Goal: Check status: Check status

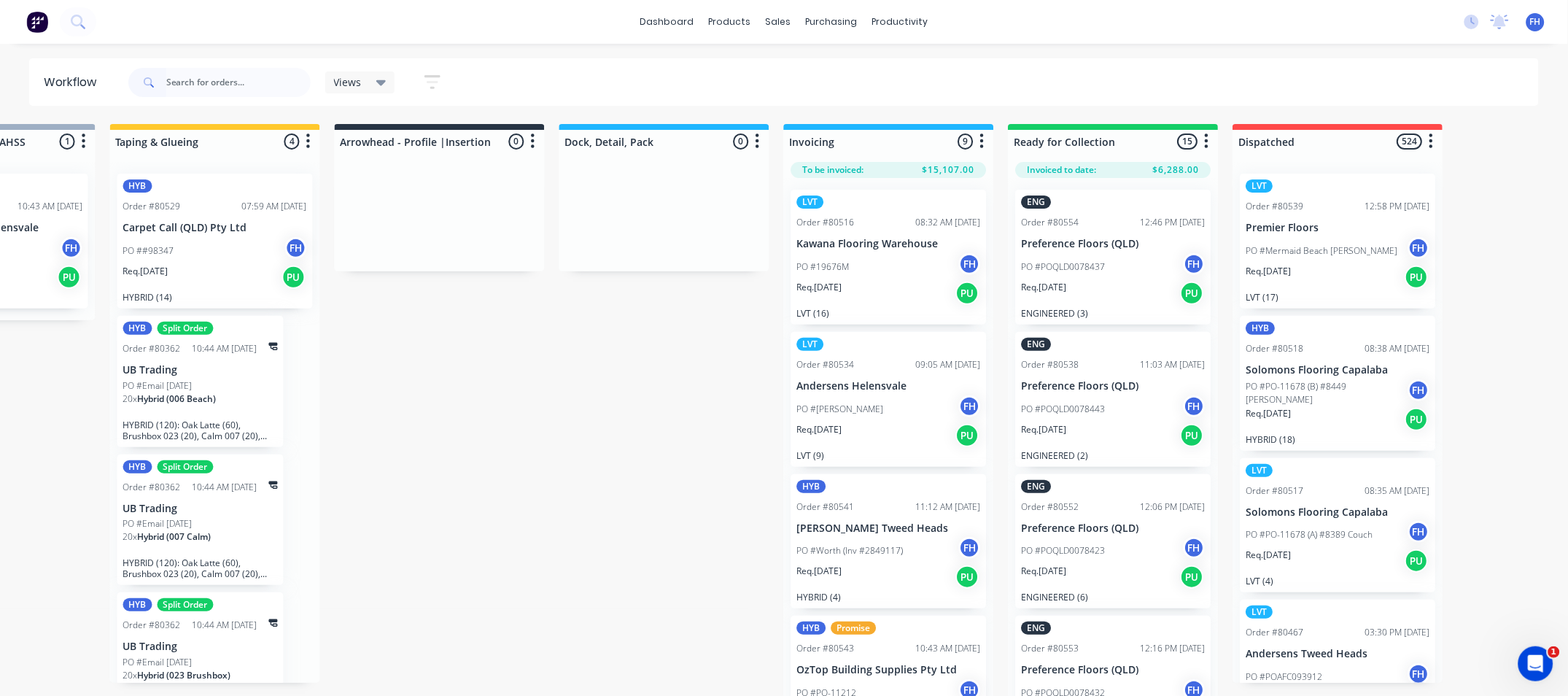
click at [230, 91] on input "text" at bounding box center [238, 83] width 145 height 30
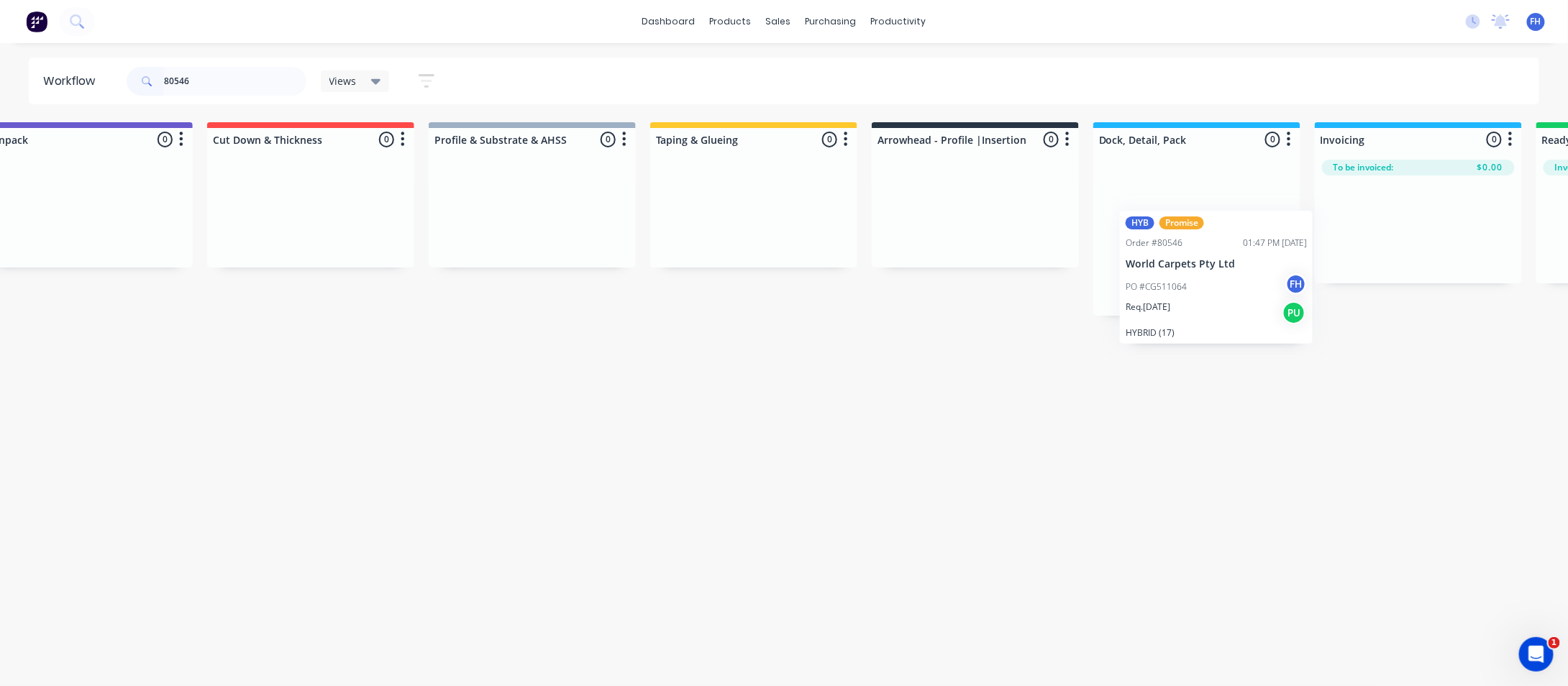
drag, startPoint x: 61, startPoint y: 223, endPoint x: 1143, endPoint y: 258, distance: 1082.6
click at [1146, 258] on div "Submitted 1 Summaries Total order value Invoiced to date To be invoiced HYB Pro…" at bounding box center [1026, 219] width 2608 height 194
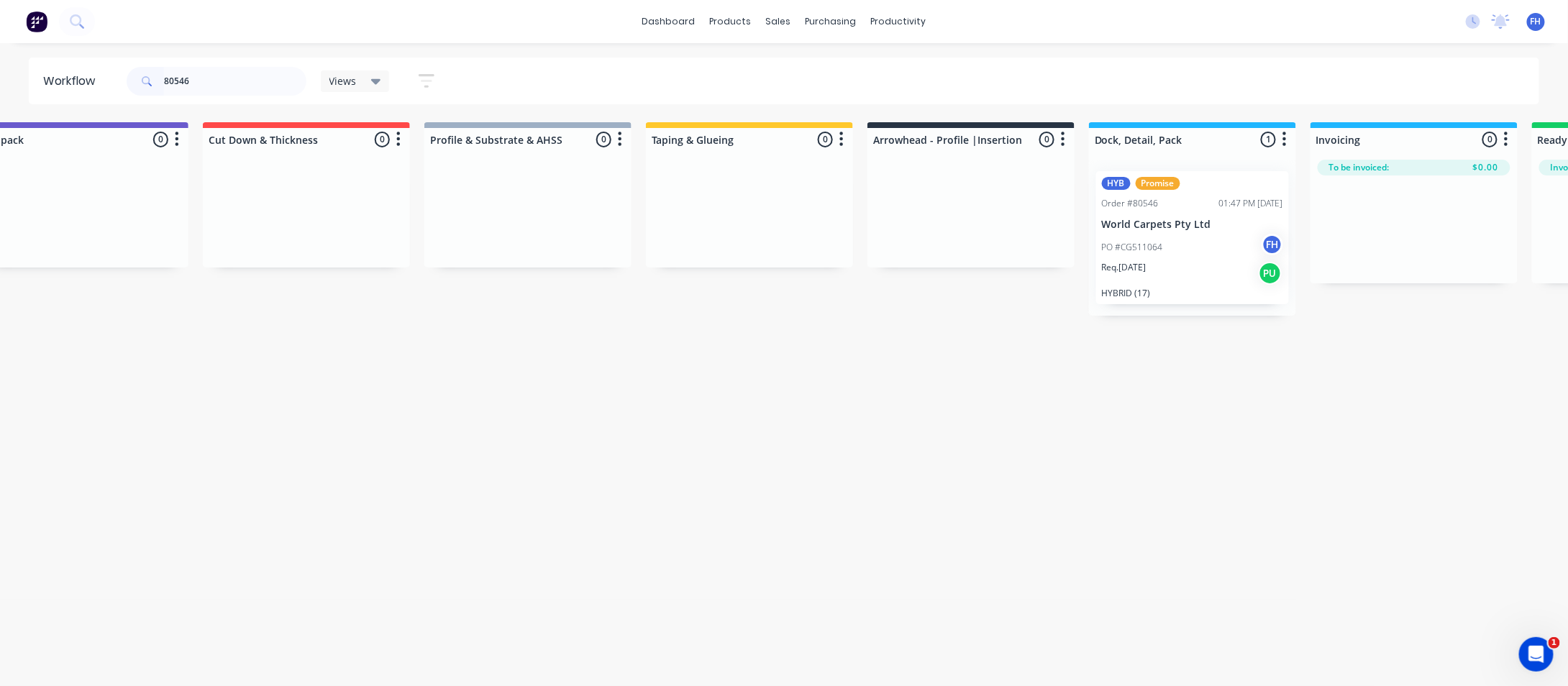
drag, startPoint x: 206, startPoint y: 81, endPoint x: 188, endPoint y: 84, distance: 18.2
click at [185, 85] on input "80546" at bounding box center [235, 81] width 143 height 29
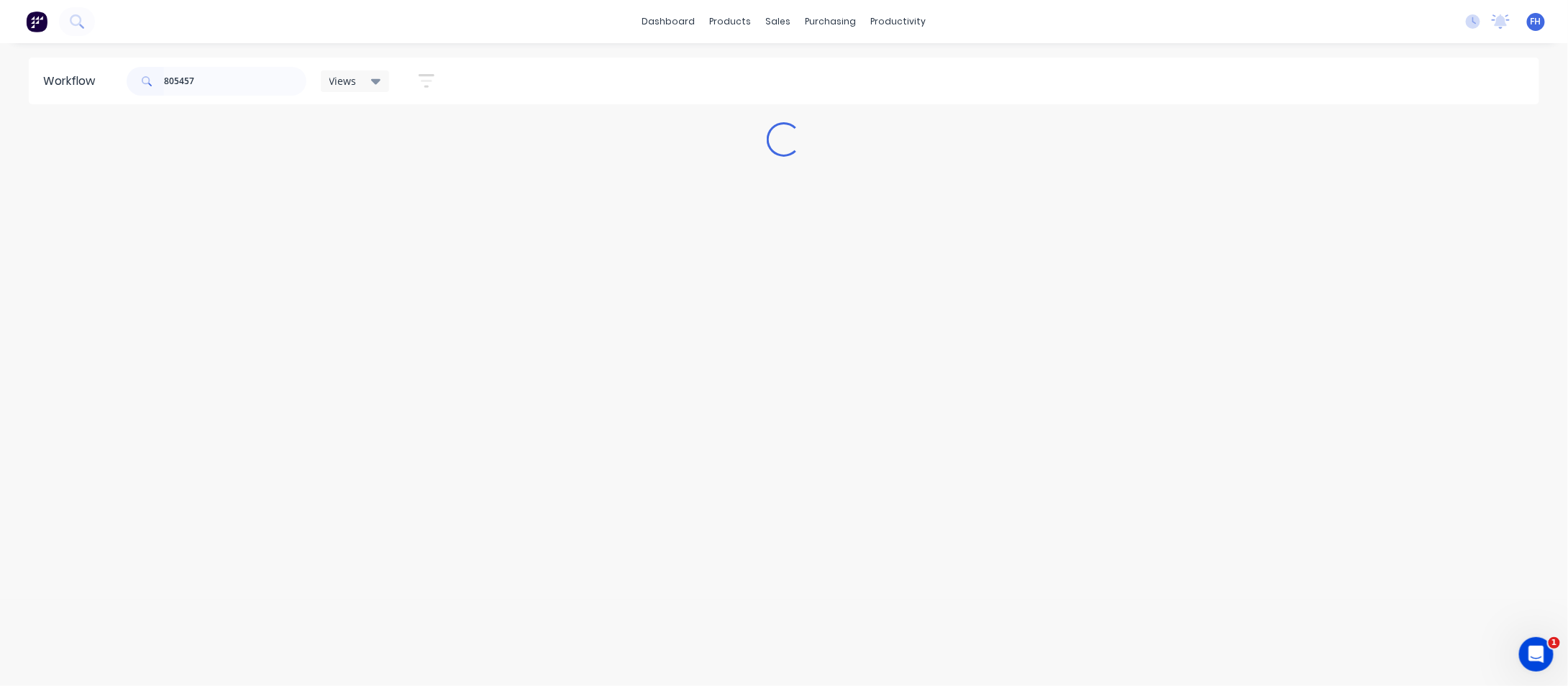
scroll to position [0, 0]
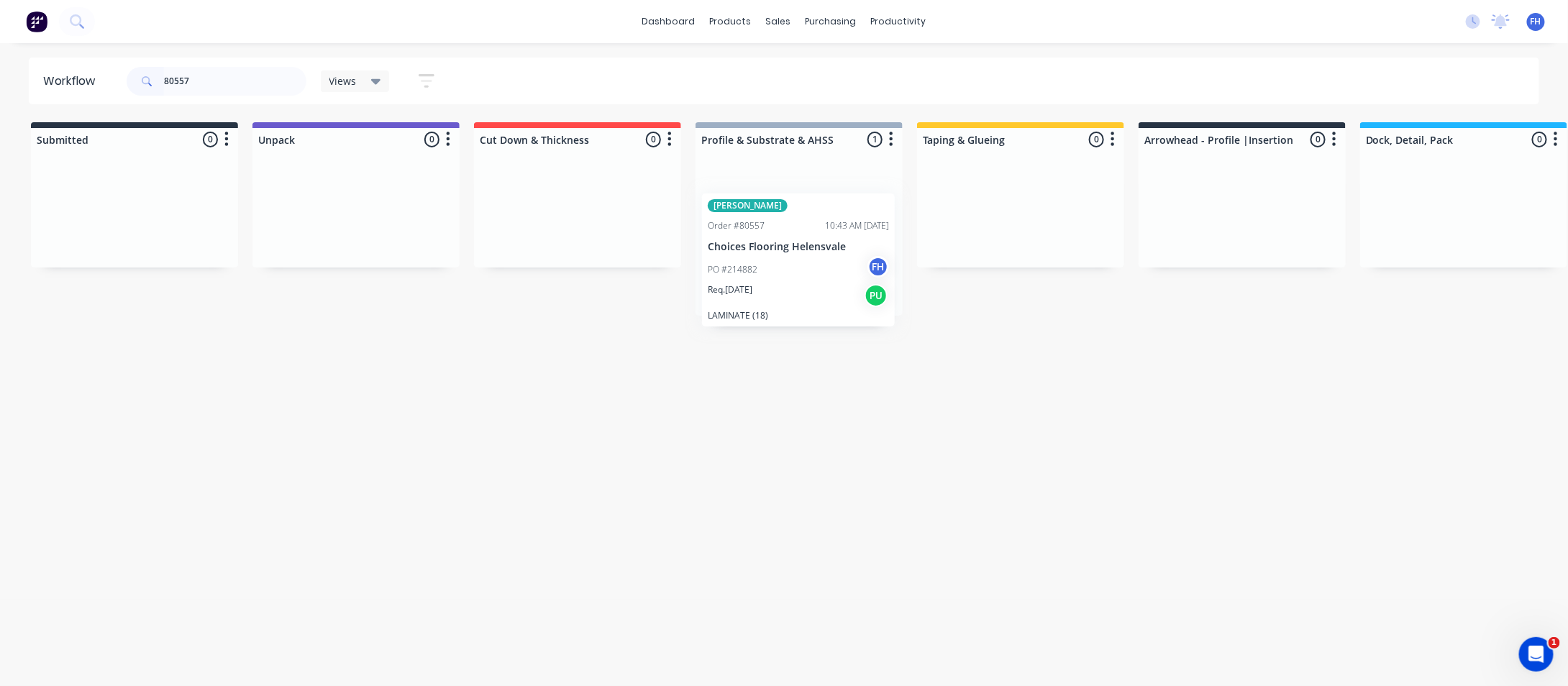
drag, startPoint x: 771, startPoint y: 237, endPoint x: 780, endPoint y: 264, distance: 28.5
click at [780, 264] on div "[PERSON_NAME] Order #80557 10:43 AM [DATE] Choices Flooring Helensvale PO #2148…" at bounding box center [799, 237] width 207 height 156
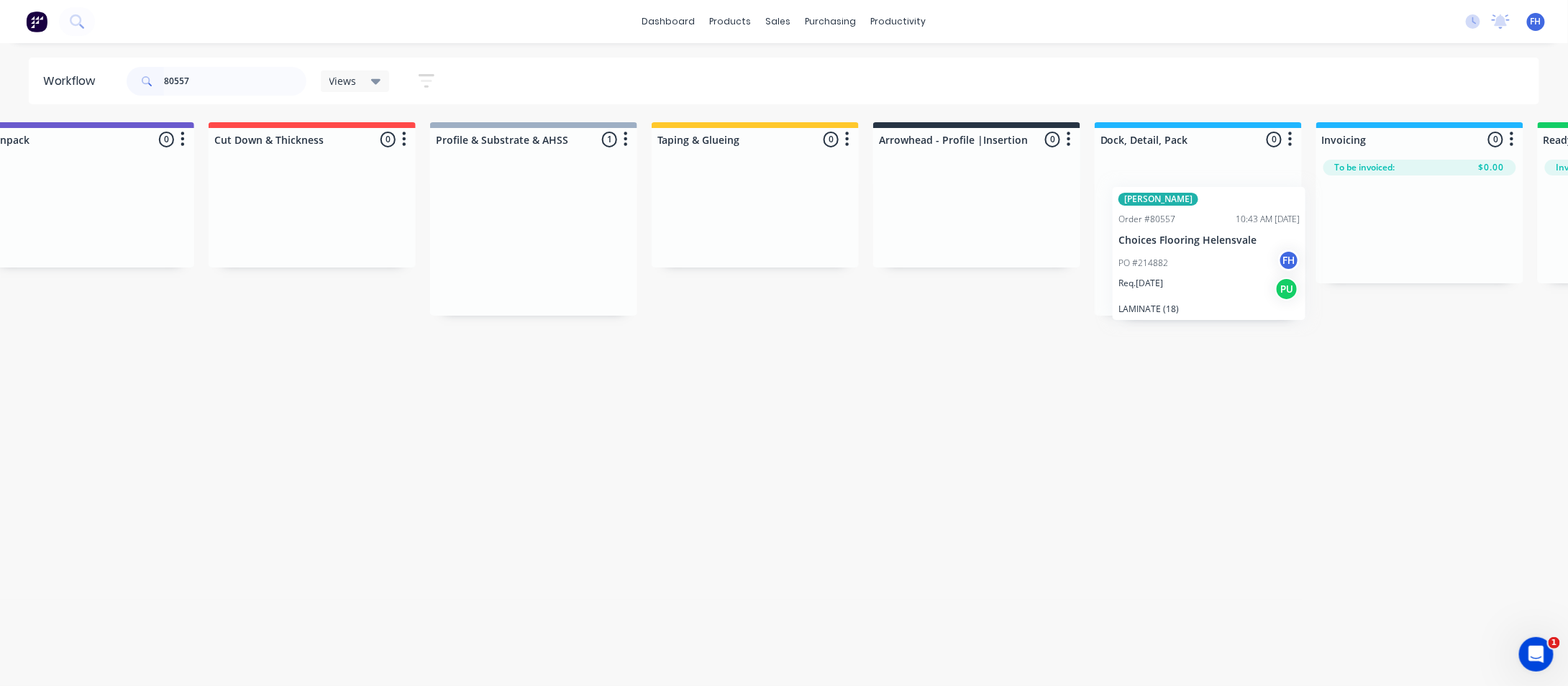
drag, startPoint x: 780, startPoint y: 264, endPoint x: 1195, endPoint y: 277, distance: 415.2
click at [1195, 277] on div "Submitted 0 Summaries Total order value Invoiced to date To be invoiced Unpack …" at bounding box center [1028, 219] width 2608 height 194
drag, startPoint x: 208, startPoint y: 82, endPoint x: 183, endPoint y: 82, distance: 25.0
click at [183, 82] on input "80557" at bounding box center [235, 81] width 143 height 29
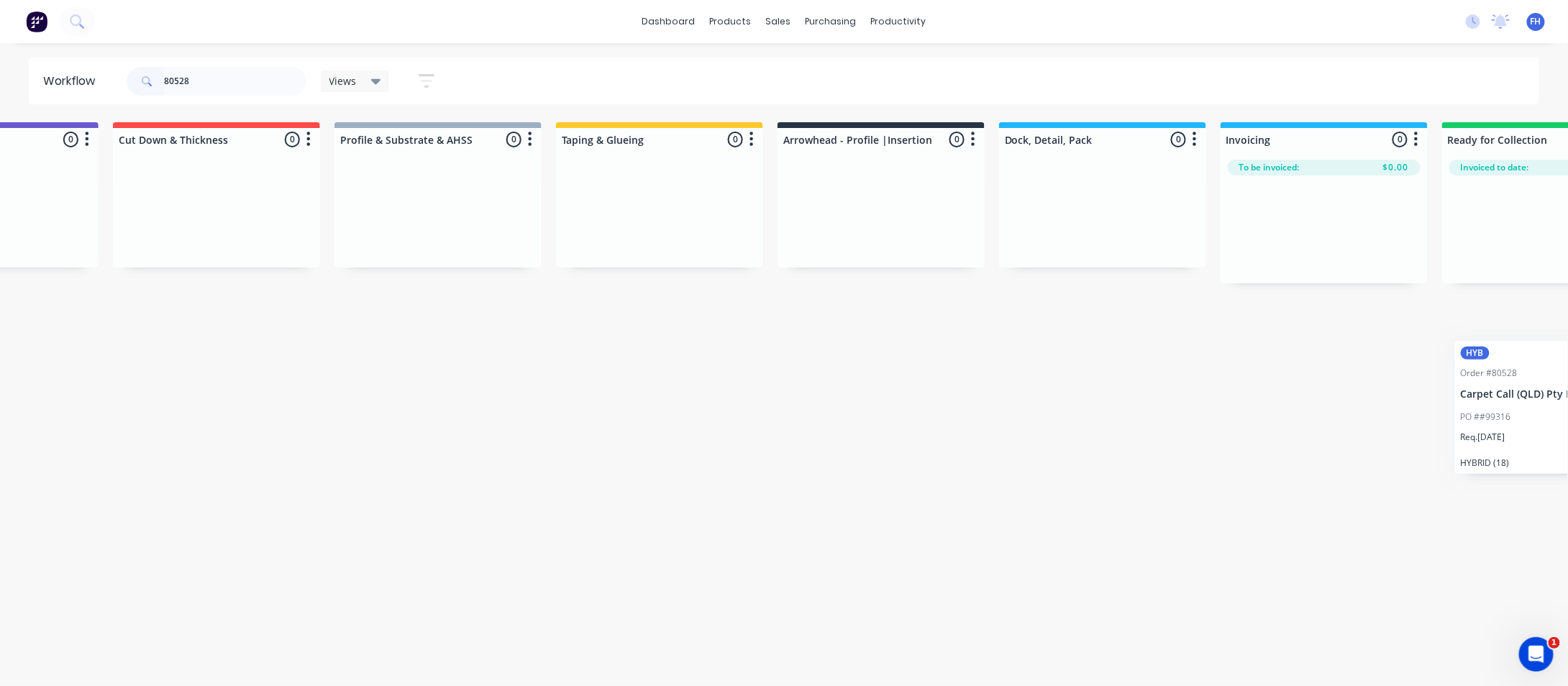
scroll to position [0, 380]
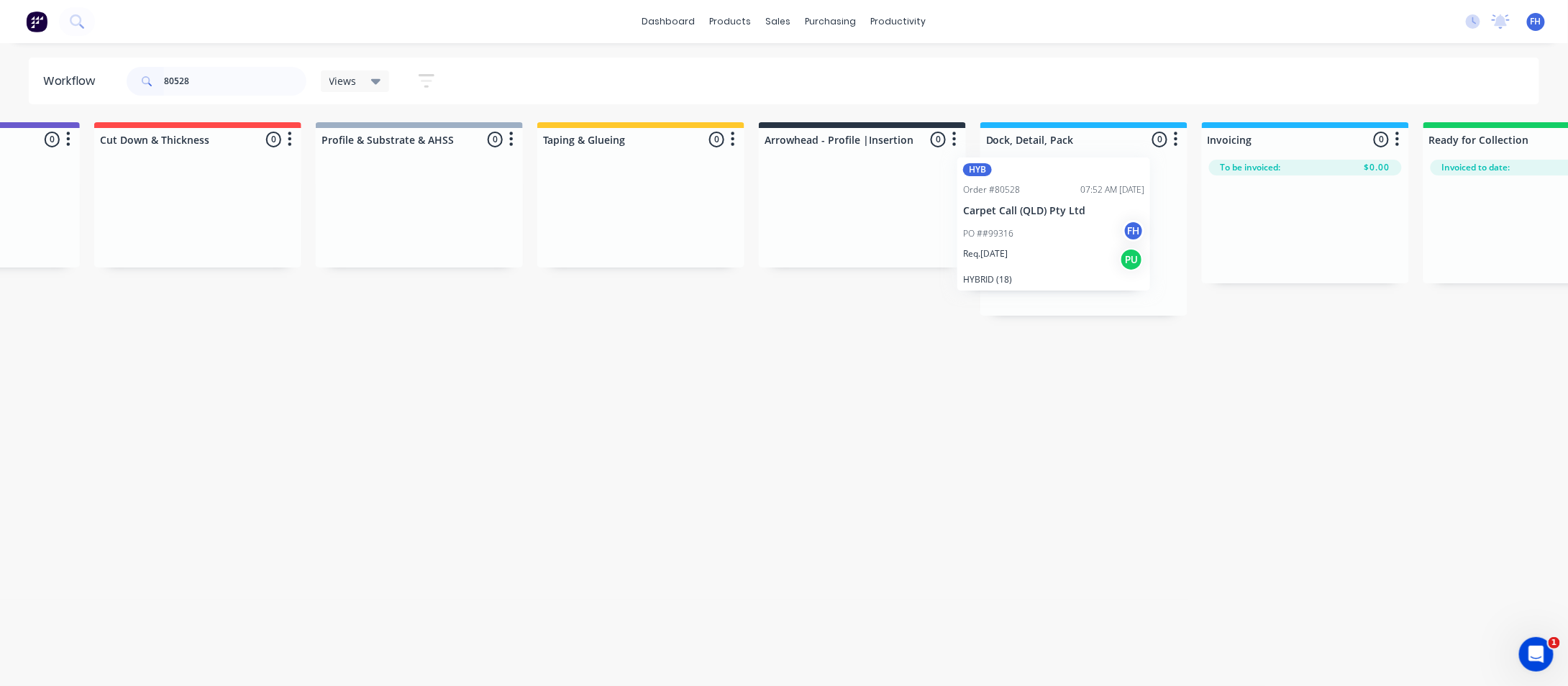
drag, startPoint x: 78, startPoint y: 231, endPoint x: 1007, endPoint y: 225, distance: 929.0
click at [1007, 225] on div "Submitted 1 Summaries Total order value Invoiced to date To be invoiced HYB Ord…" at bounding box center [913, 219] width 2608 height 194
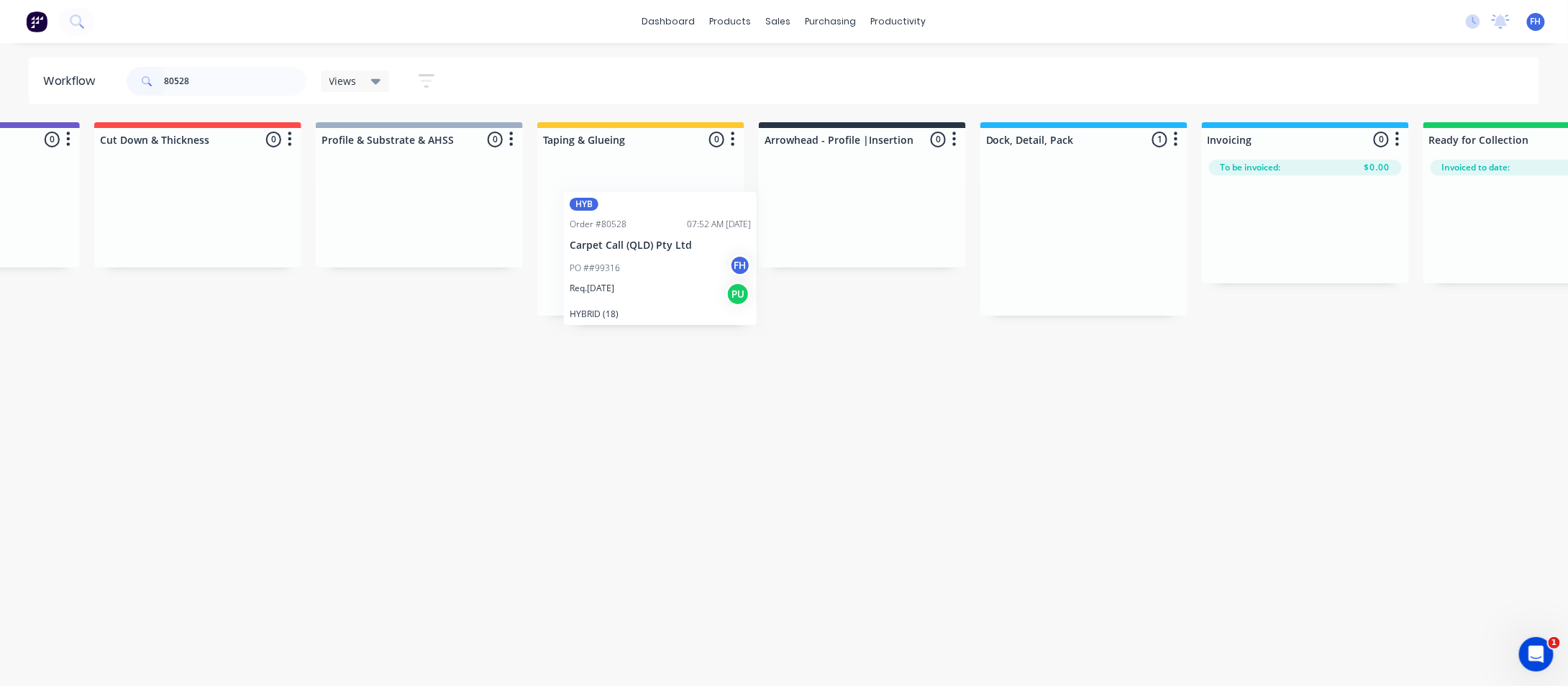
drag, startPoint x: 1064, startPoint y: 272, endPoint x: 636, endPoint y: 294, distance: 428.6
click at [636, 294] on div "Submitted 0 Summaries Total order value Invoiced to date To be invoiced Unpack …" at bounding box center [913, 219] width 2608 height 194
drag, startPoint x: 192, startPoint y: 88, endPoint x: 191, endPoint y: 74, distance: 14.0
click at [184, 92] on input "80528" at bounding box center [235, 81] width 143 height 29
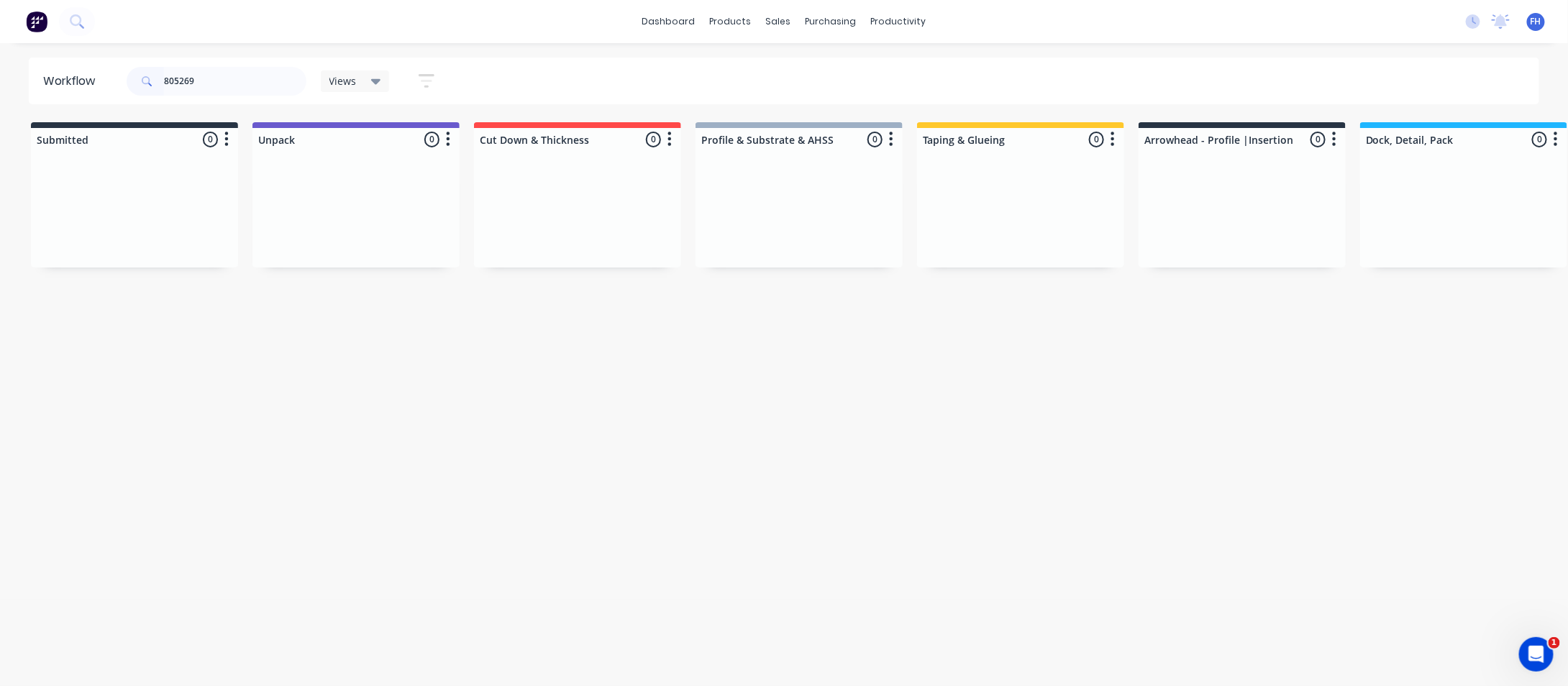
drag, startPoint x: 205, startPoint y: 81, endPoint x: 175, endPoint y: 81, distance: 30.0
click at [175, 81] on input "805269" at bounding box center [235, 81] width 143 height 29
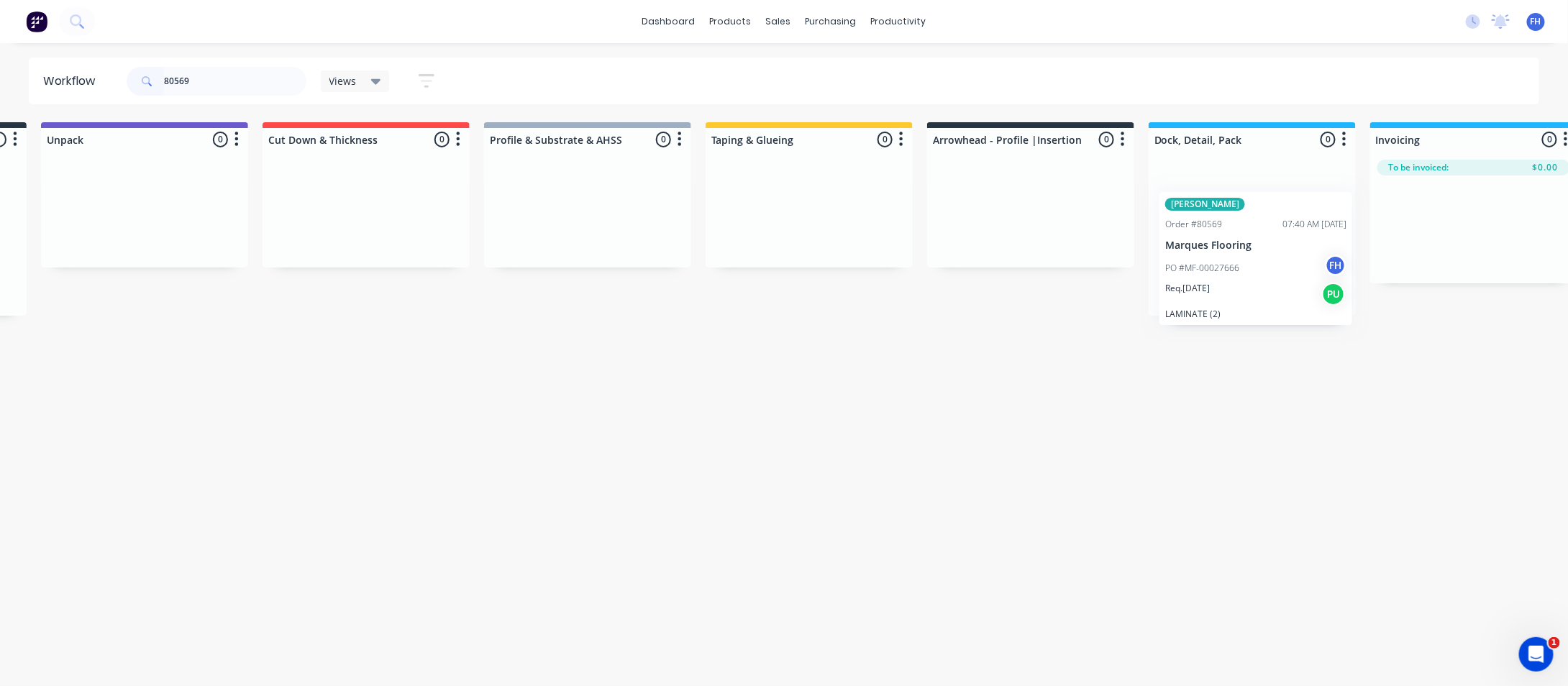
drag, startPoint x: 127, startPoint y: 235, endPoint x: 1257, endPoint y: 256, distance: 1130.2
click at [1257, 256] on div "Submitted 1 Summaries Total order value Invoiced to date To be invoiced [PERSON…" at bounding box center [1082, 219] width 2608 height 194
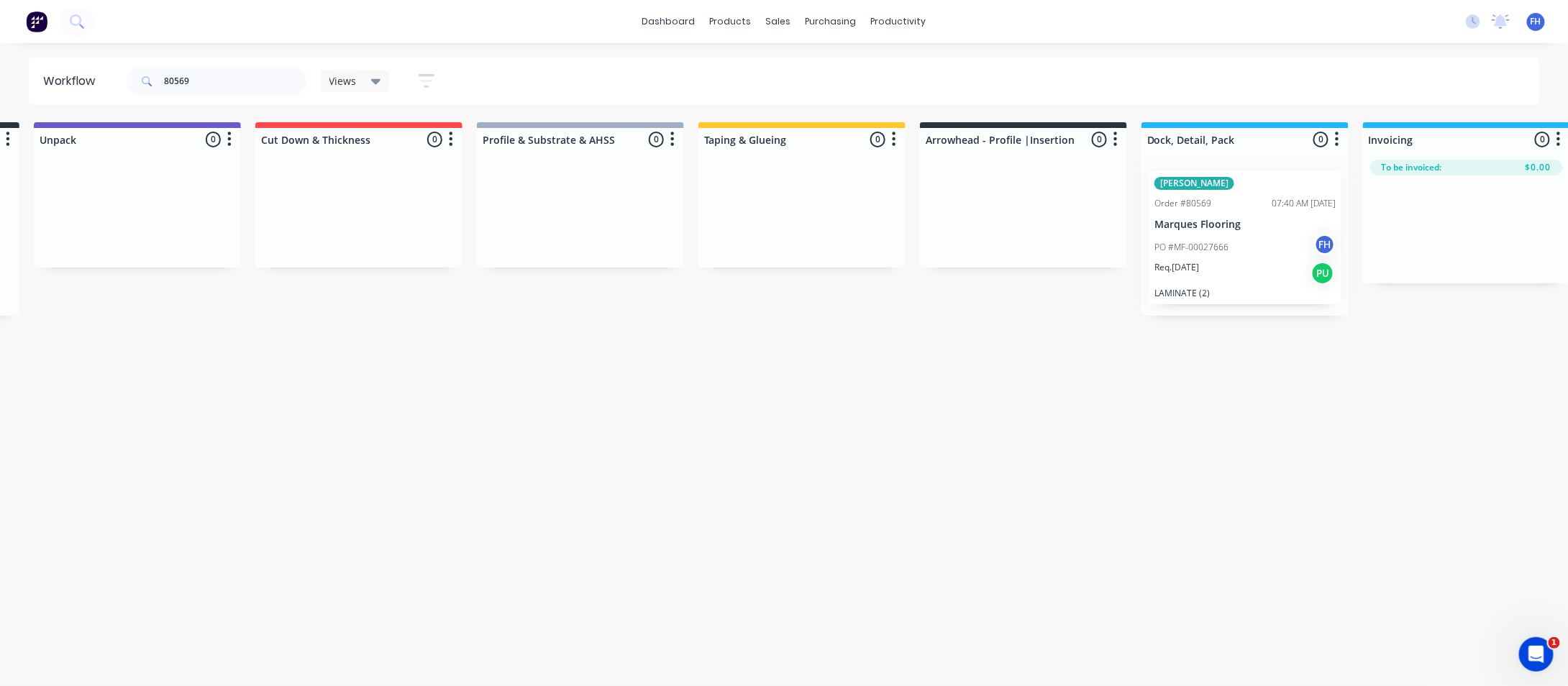
click at [1259, 254] on div at bounding box center [1245, 237] width 207 height 156
drag, startPoint x: 199, startPoint y: 84, endPoint x: 181, endPoint y: 82, distance: 18.1
click at [181, 82] on input "80569" at bounding box center [235, 81] width 143 height 29
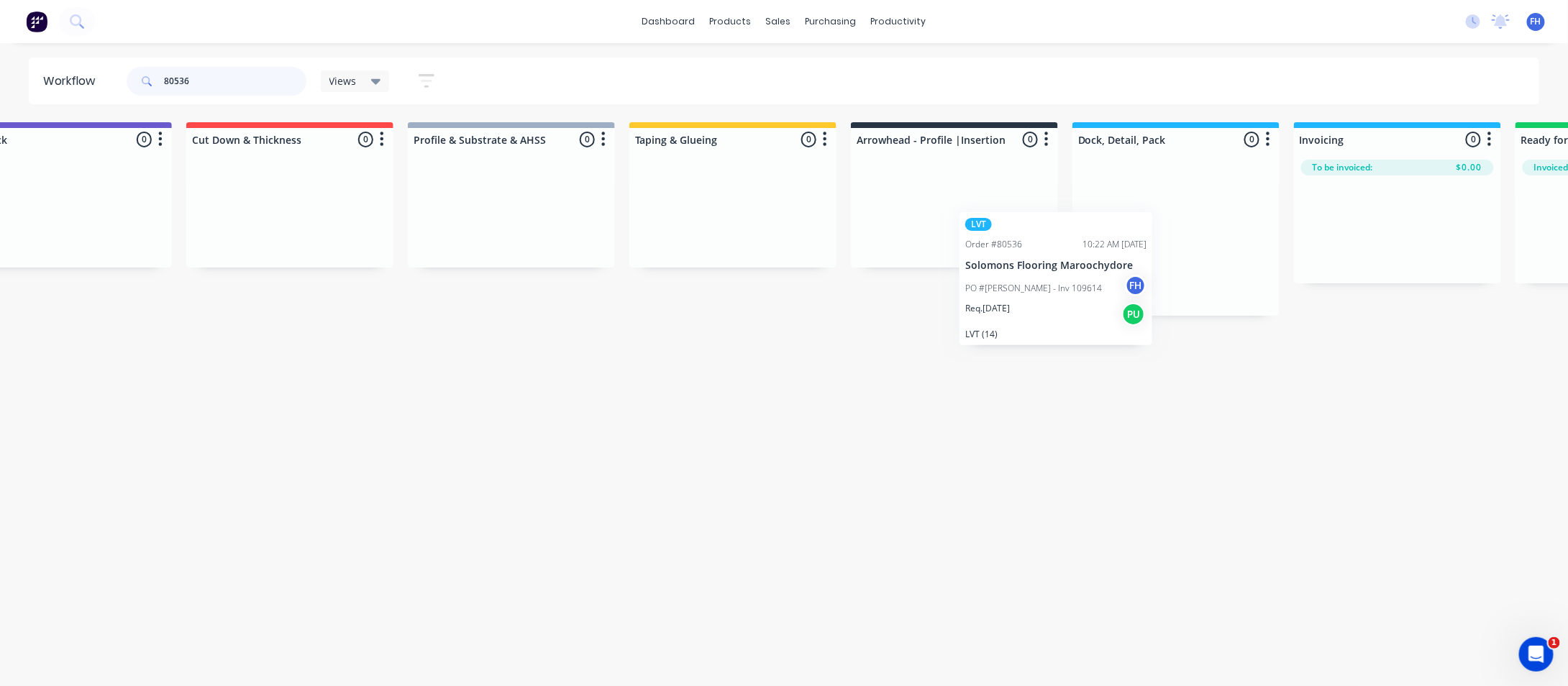
scroll to position [0, 332]
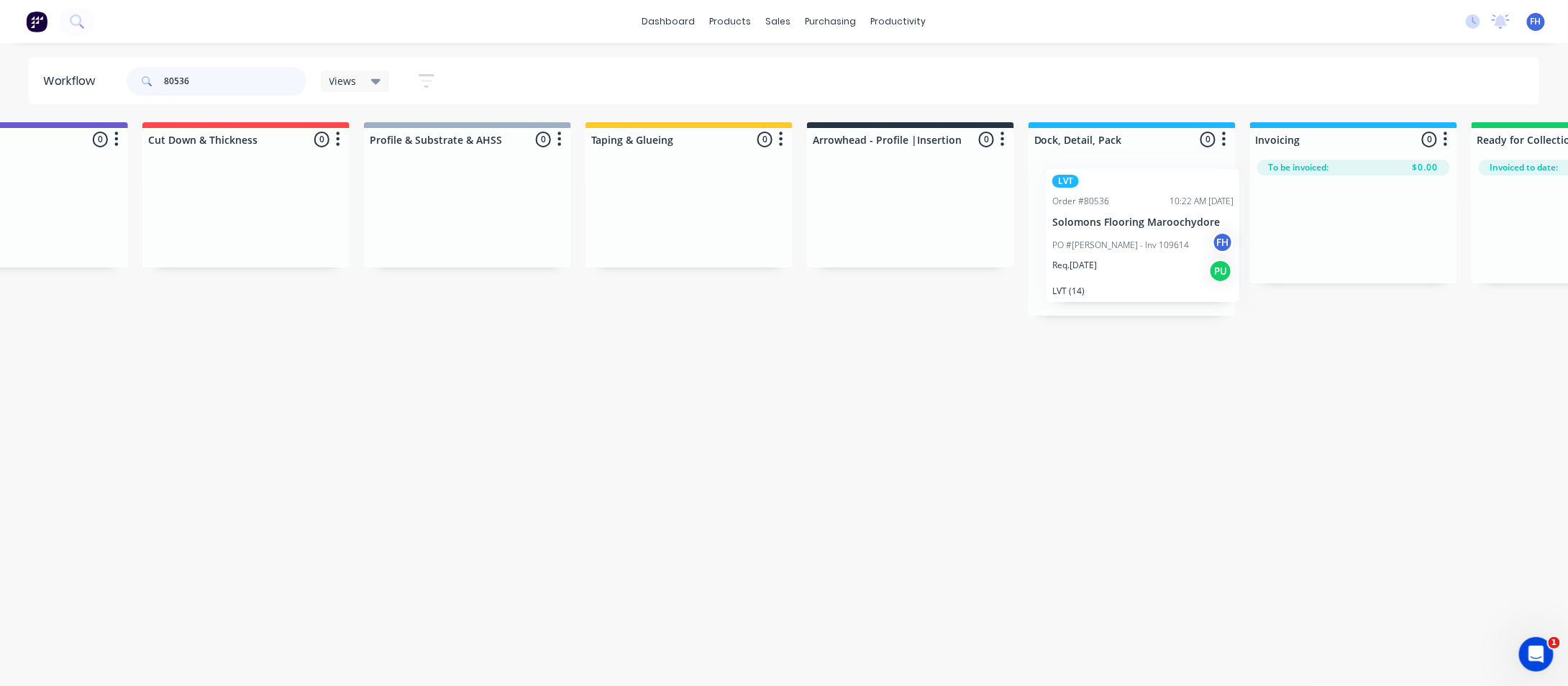
drag, startPoint x: 125, startPoint y: 234, endPoint x: 1137, endPoint y: 234, distance: 1012.0
click at [1137, 234] on div "Submitted 1 Summaries Total order value Invoiced to date To be invoiced LVT Ord…" at bounding box center [962, 219] width 2608 height 194
drag, startPoint x: 191, startPoint y: 81, endPoint x: 181, endPoint y: 84, distance: 10.4
click at [181, 84] on input "80536" at bounding box center [235, 81] width 143 height 29
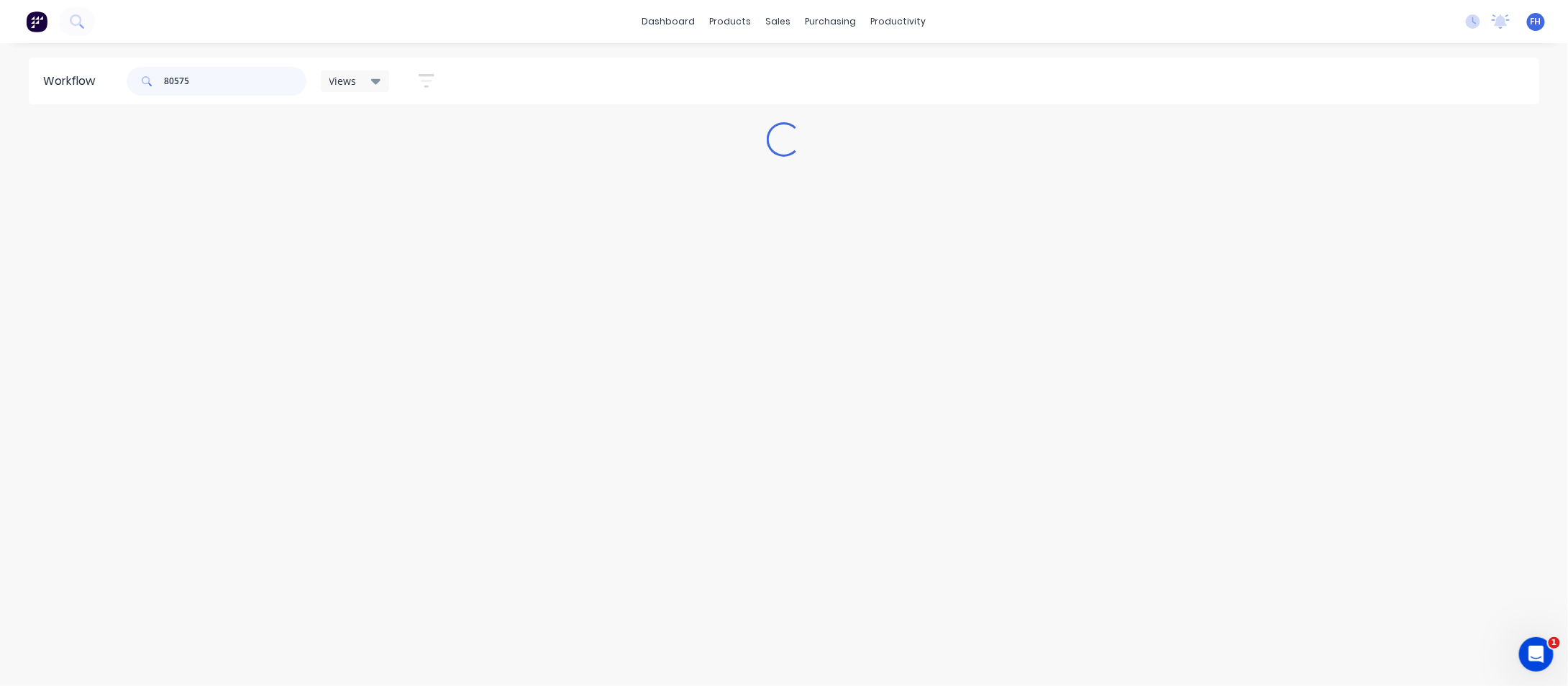
scroll to position [0, 0]
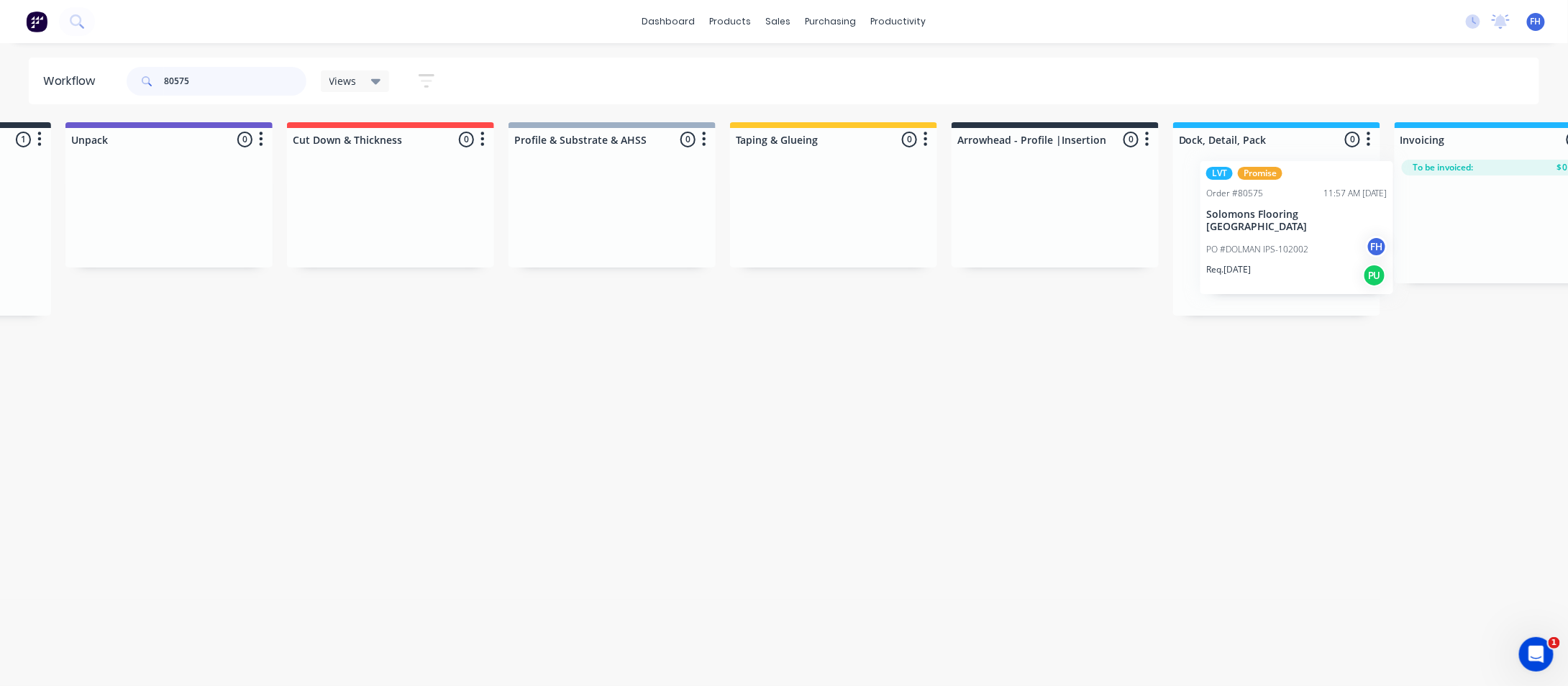
drag, startPoint x: 95, startPoint y: 233, endPoint x: 1278, endPoint y: 231, distance: 1183.0
click at [1278, 231] on div "Submitted 1 Summaries Total order value Invoiced to date To be invoiced LVT Pro…" at bounding box center [1106, 219] width 2608 height 194
drag, startPoint x: 226, startPoint y: 73, endPoint x: 181, endPoint y: 80, distance: 45.5
click at [181, 80] on input "80575" at bounding box center [235, 81] width 143 height 29
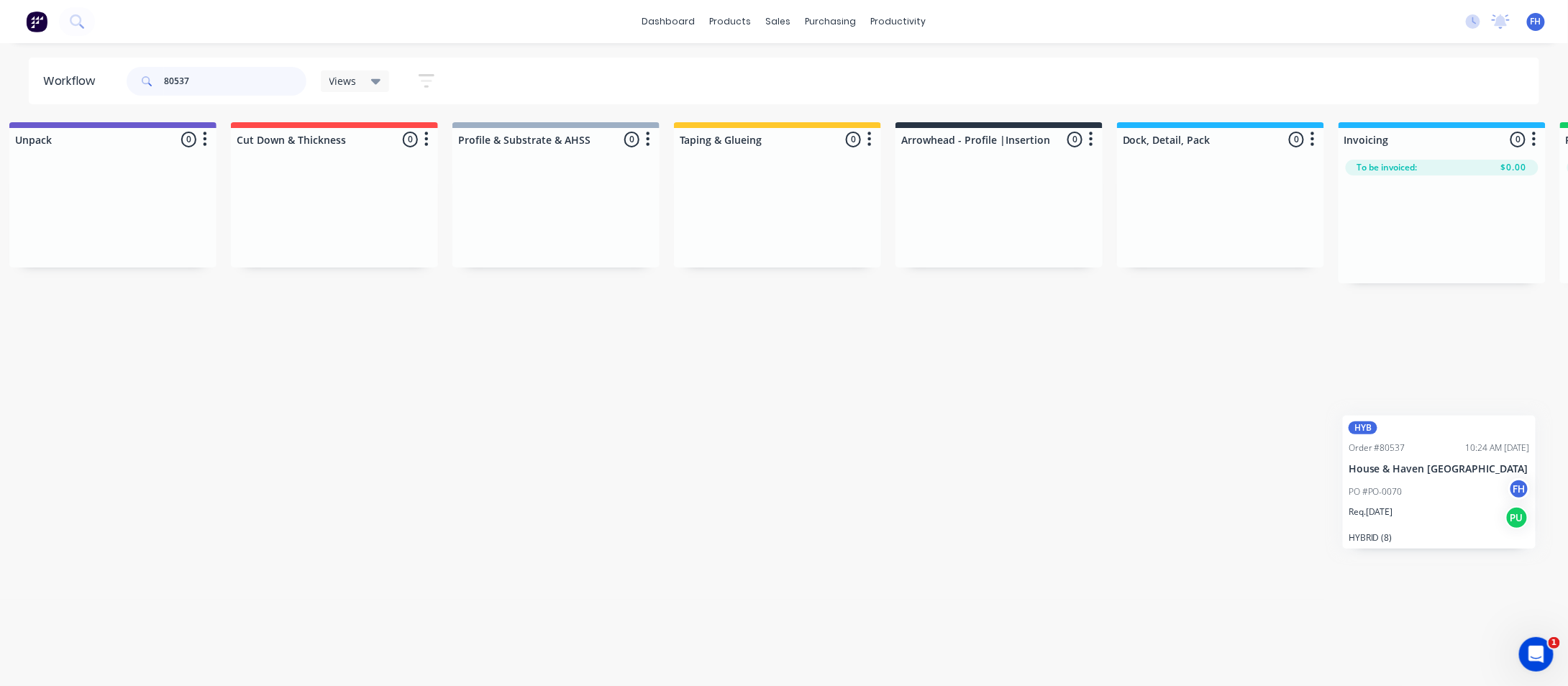
scroll to position [0, 274]
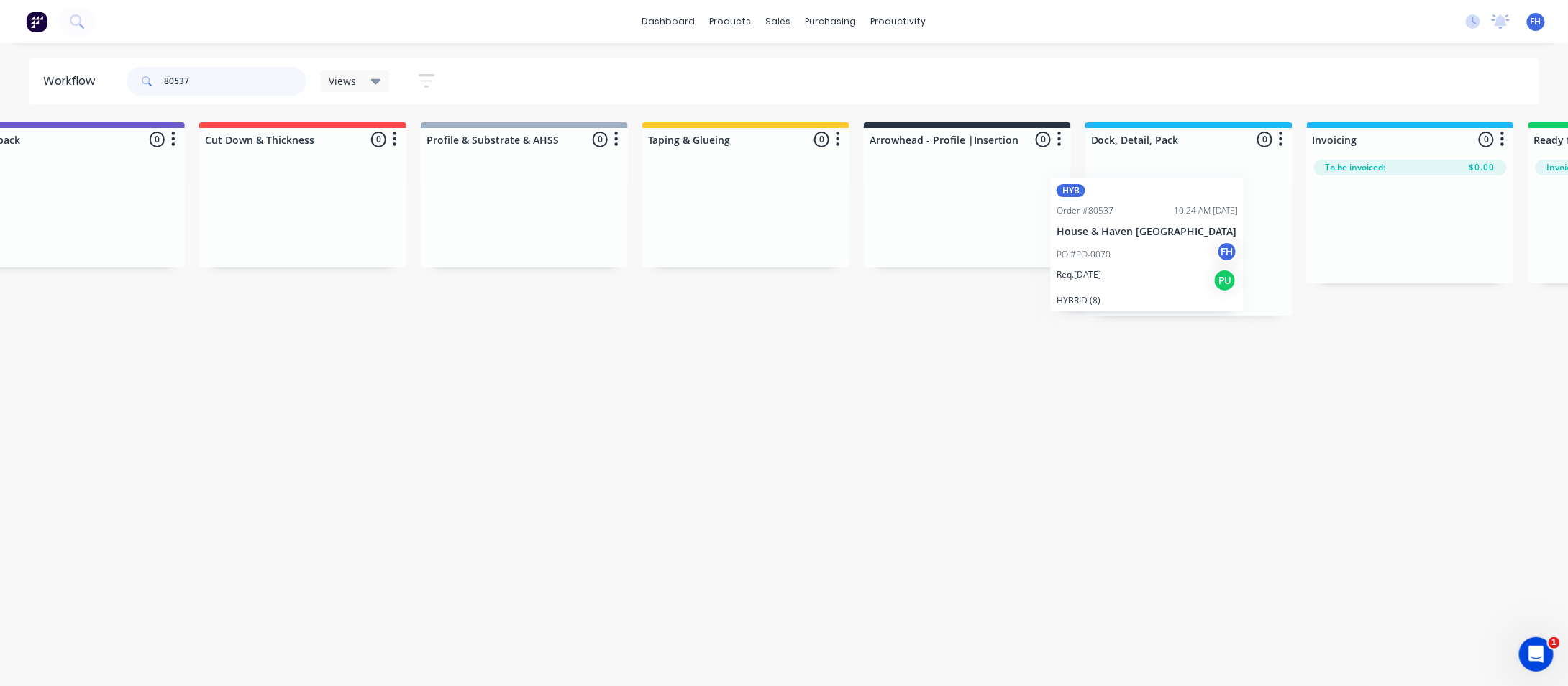
drag, startPoint x: 64, startPoint y: 253, endPoint x: 1089, endPoint y: 256, distance: 1025.0
click at [1089, 256] on div "Submitted 1 Summaries Total order value Invoiced to date To be invoiced HYB Ord…" at bounding box center [1018, 219] width 2608 height 194
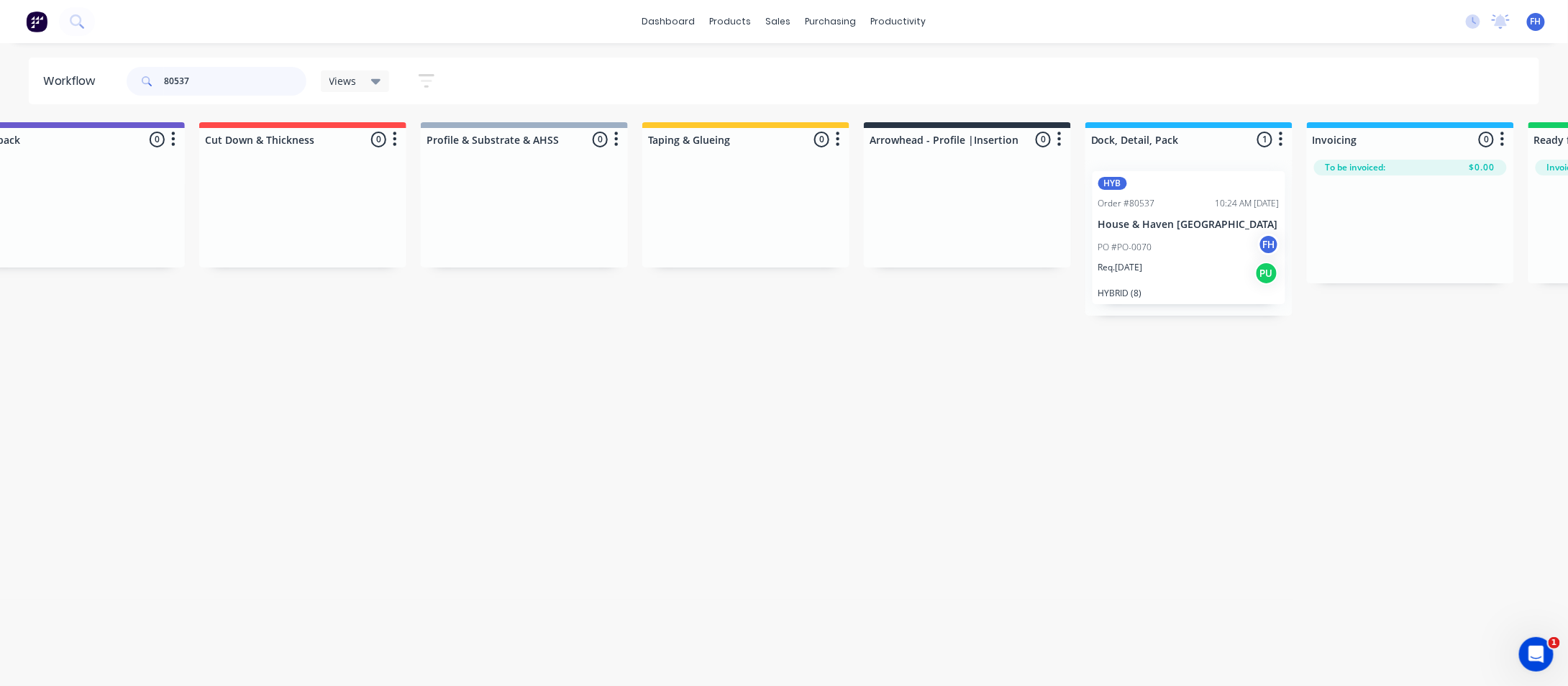
drag, startPoint x: 199, startPoint y: 85, endPoint x: 181, endPoint y: 87, distance: 18.1
click at [181, 87] on input "80537" at bounding box center [235, 81] width 143 height 29
type input "80564"
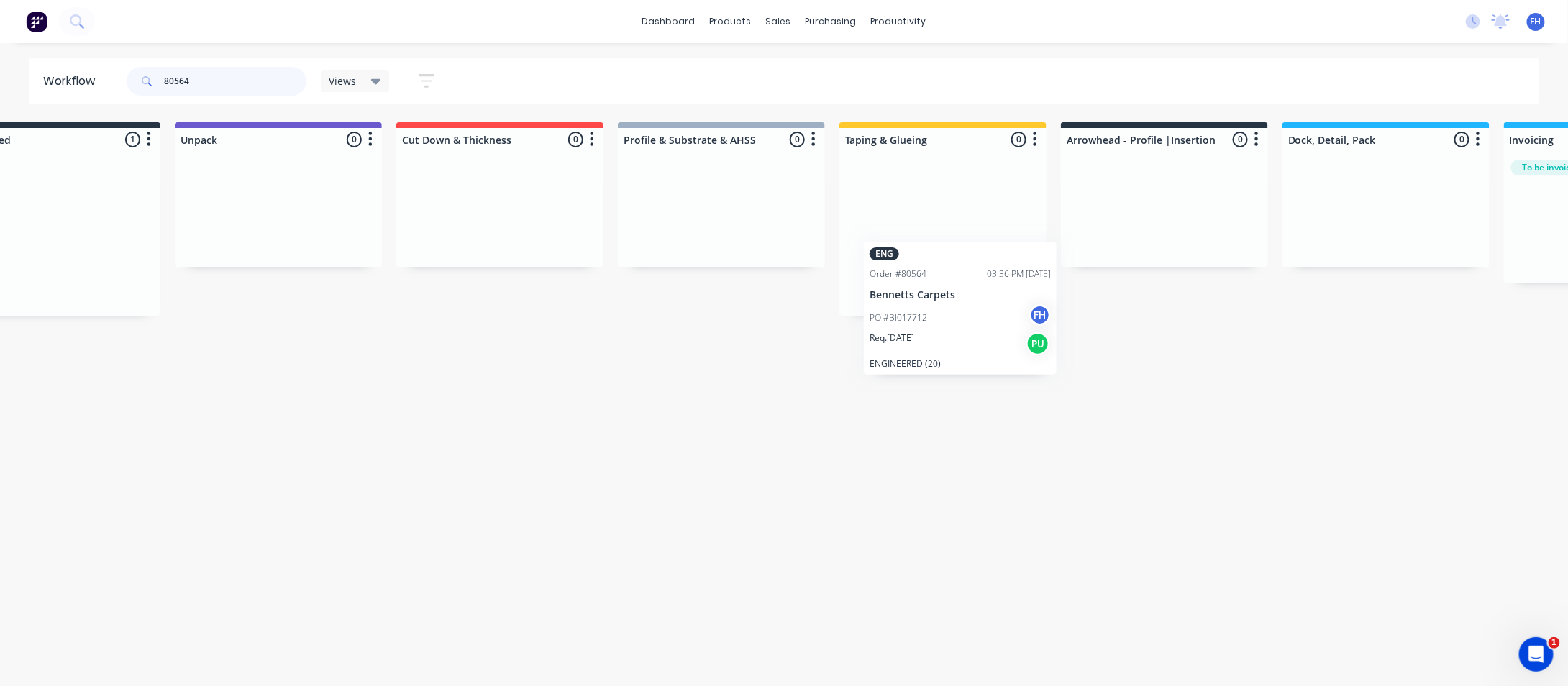
scroll to position [0, 82]
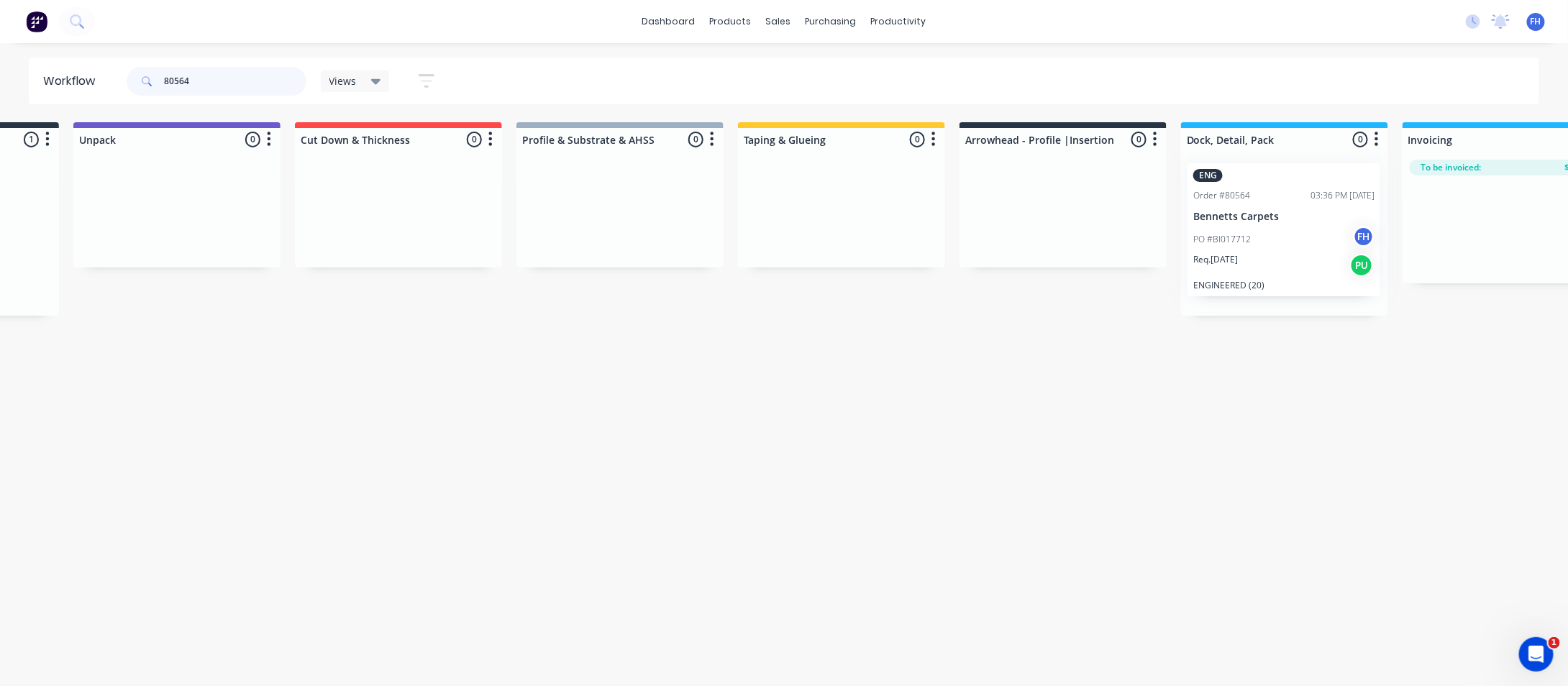
drag, startPoint x: 121, startPoint y: 272, endPoint x: 1278, endPoint y: 266, distance: 1157.0
click at [1278, 266] on div "Submitted 1 Summaries Total order value Invoiced to date To be invoiced ENG Ord…" at bounding box center [1114, 219] width 2608 height 194
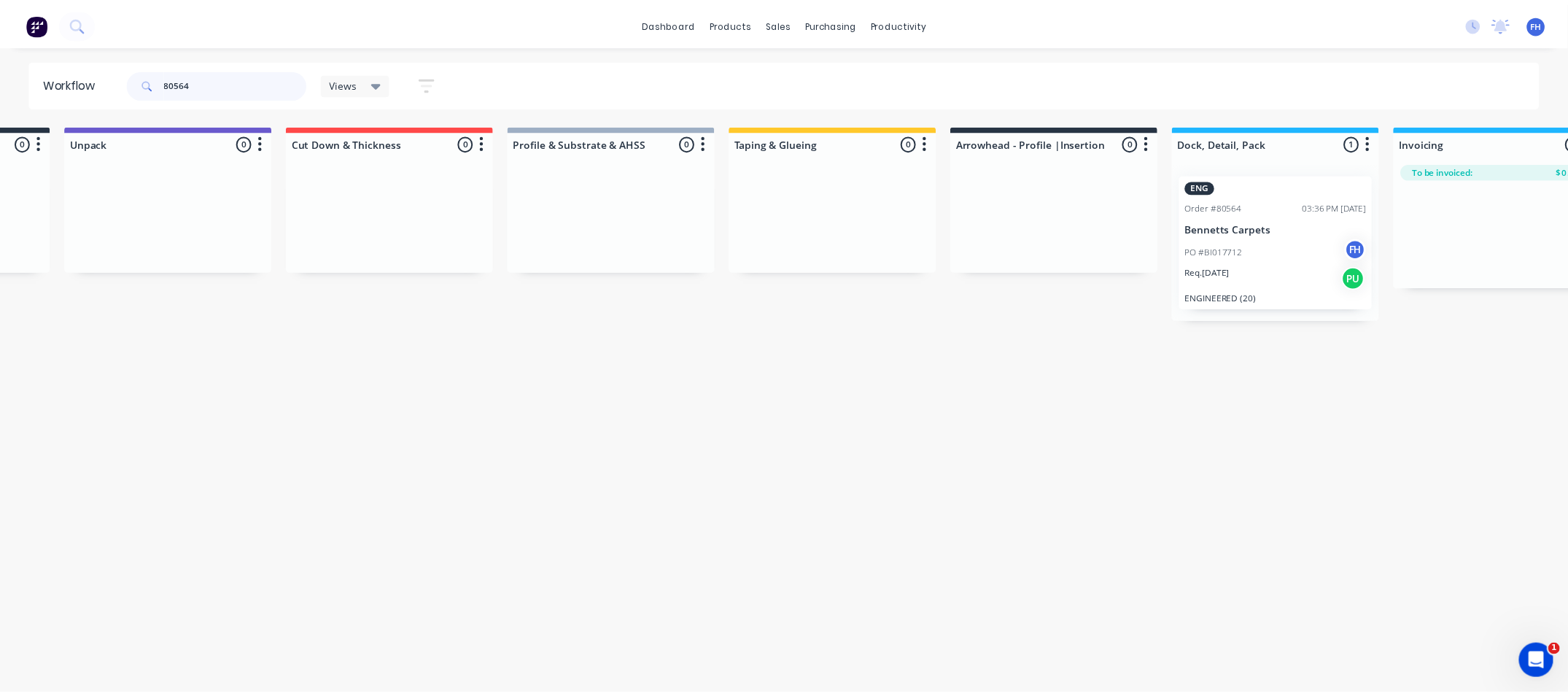
scroll to position [0, 0]
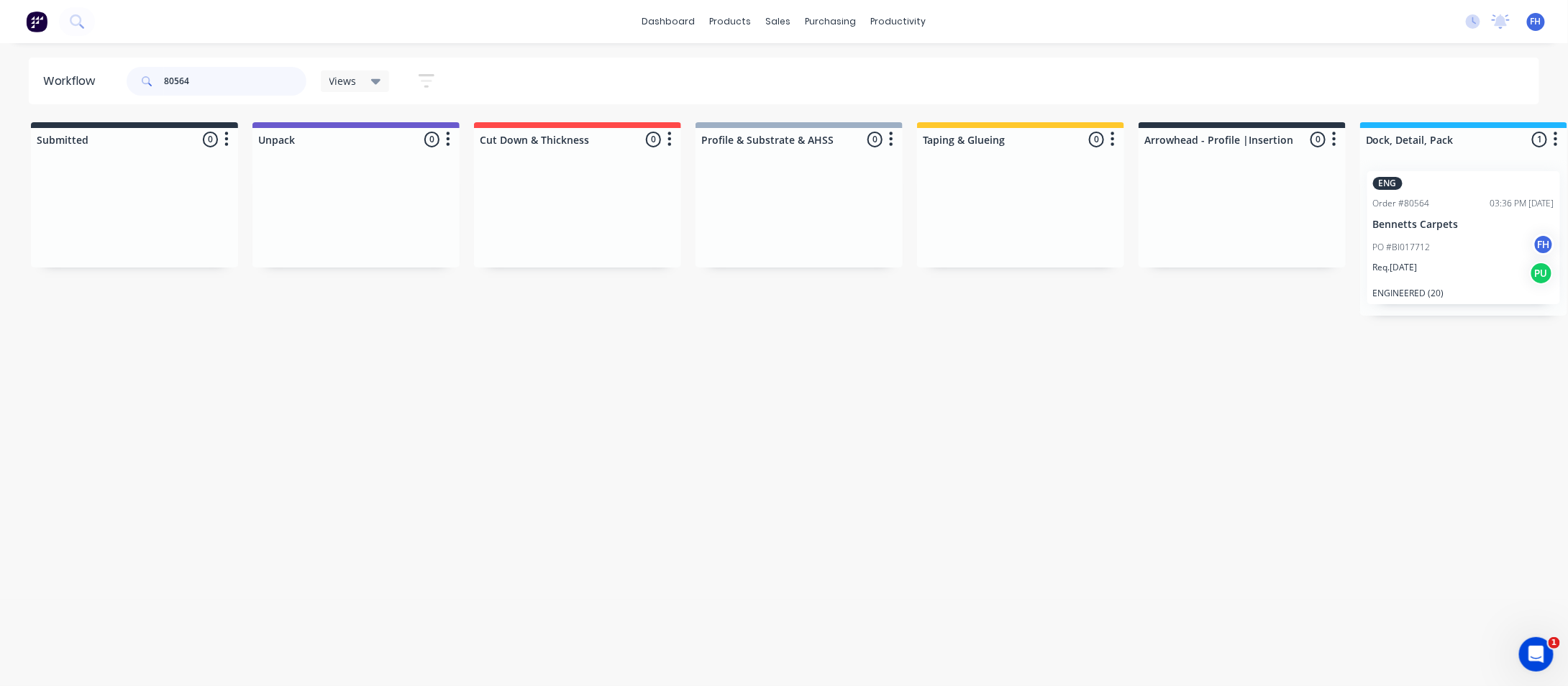
drag, startPoint x: 217, startPoint y: 80, endPoint x: 47, endPoint y: 97, distance: 170.8
click at [47, 97] on header "Workflow 80564 Views Save new view None (Default) edit Engineered edit Hybrid/L…" at bounding box center [785, 81] width 1511 height 47
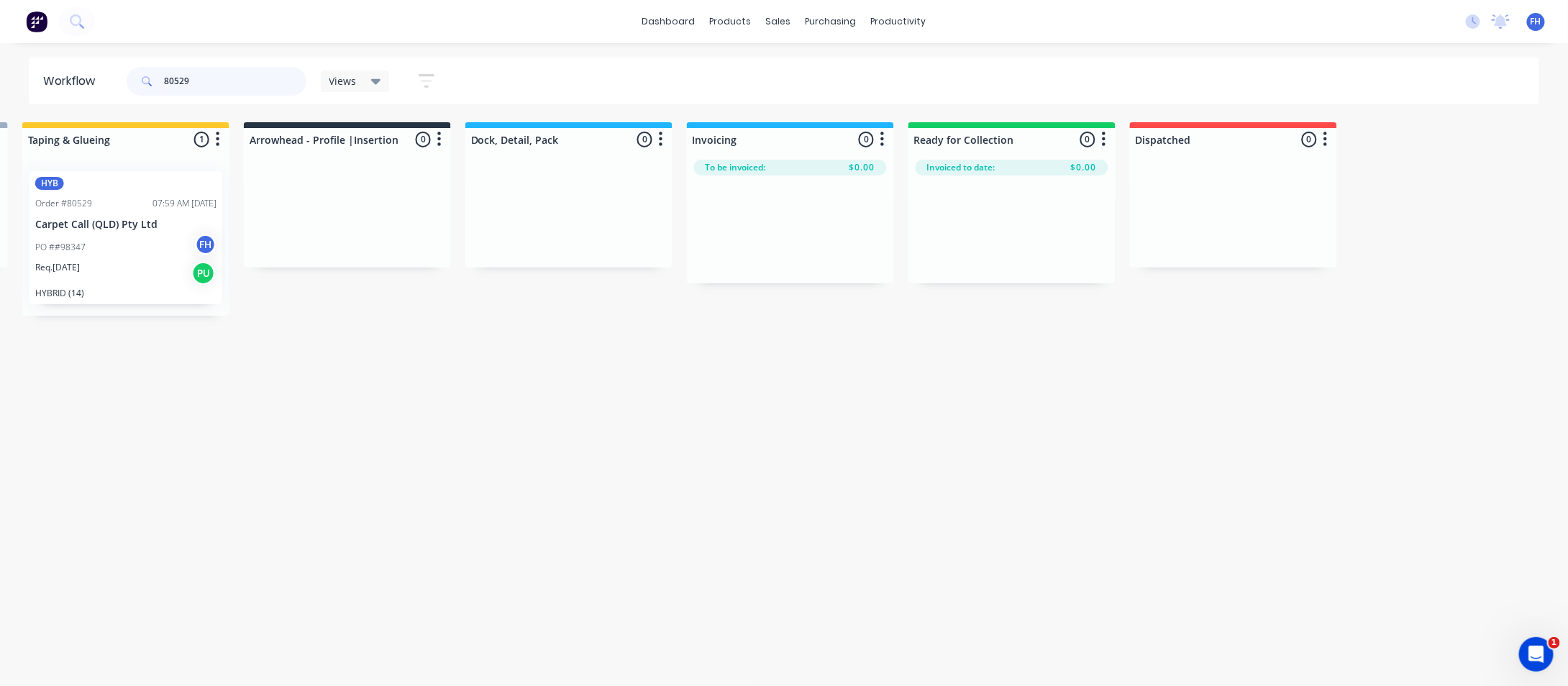
scroll to position [0, 890]
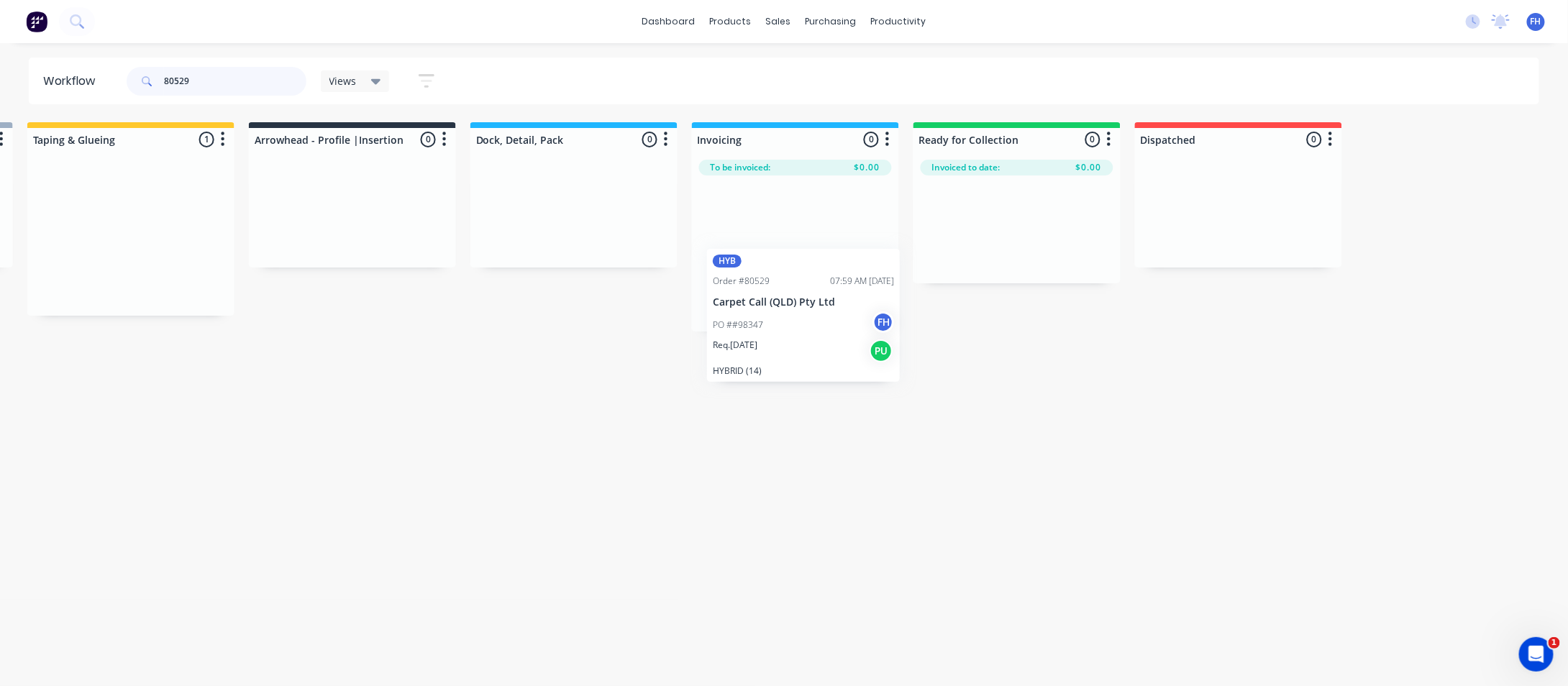
drag, startPoint x: 129, startPoint y: 215, endPoint x: 813, endPoint y: 305, distance: 689.9
click at [813, 305] on div "Submitted 0 Summaries Total order value Invoiced to date To be invoiced Unpack …" at bounding box center [403, 227] width 2608 height 210
type input "8"
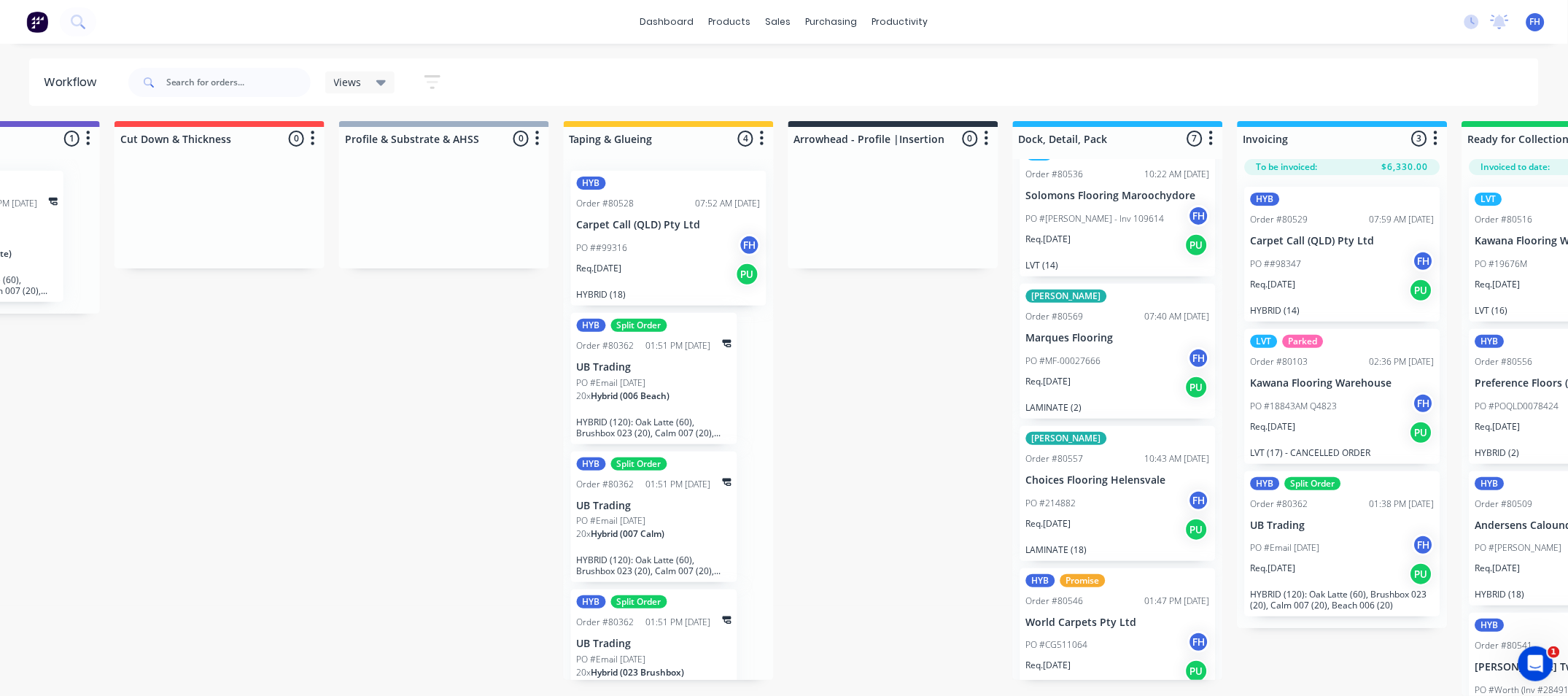
scroll to position [25, 366]
click at [89, 21] on button at bounding box center [78, 22] width 36 height 30
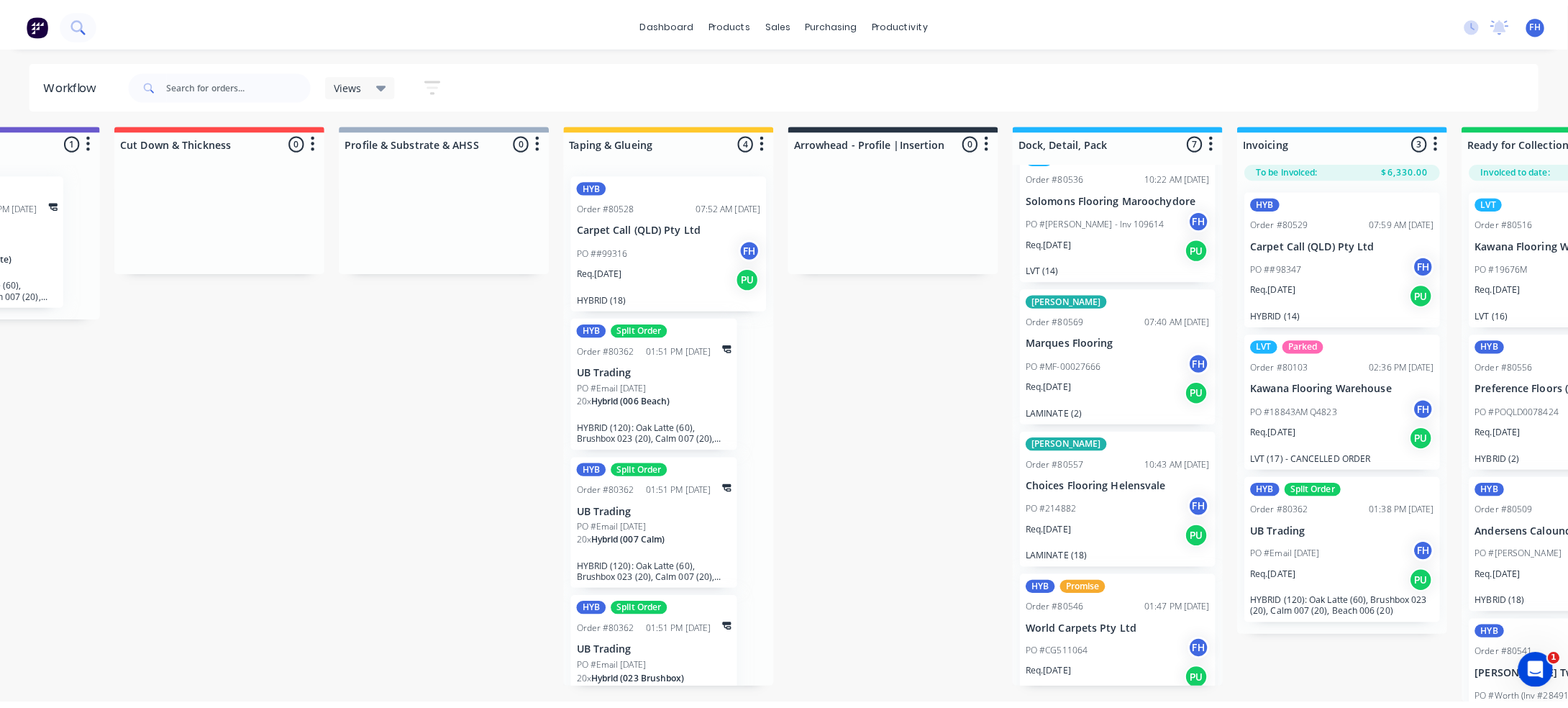
scroll to position [3, 361]
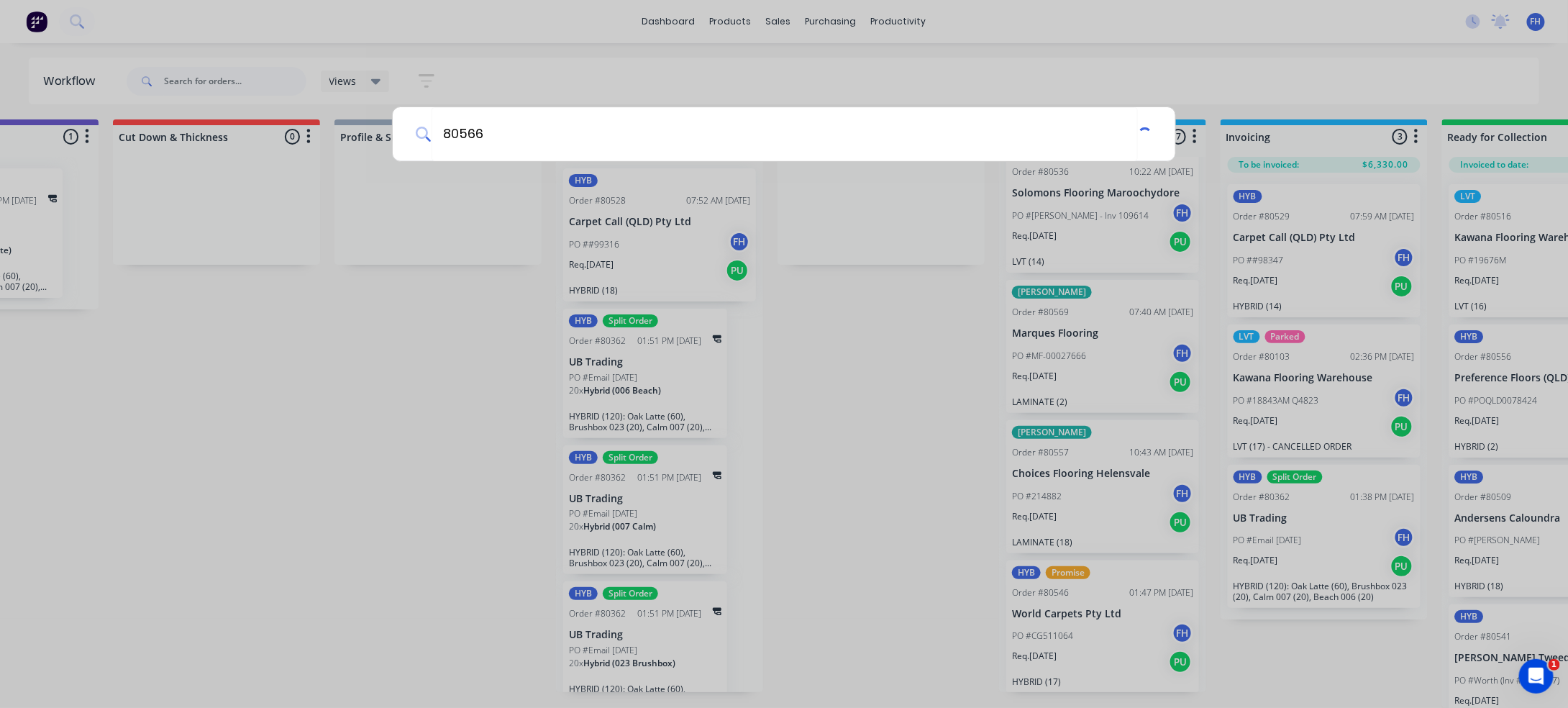
type input "80566"
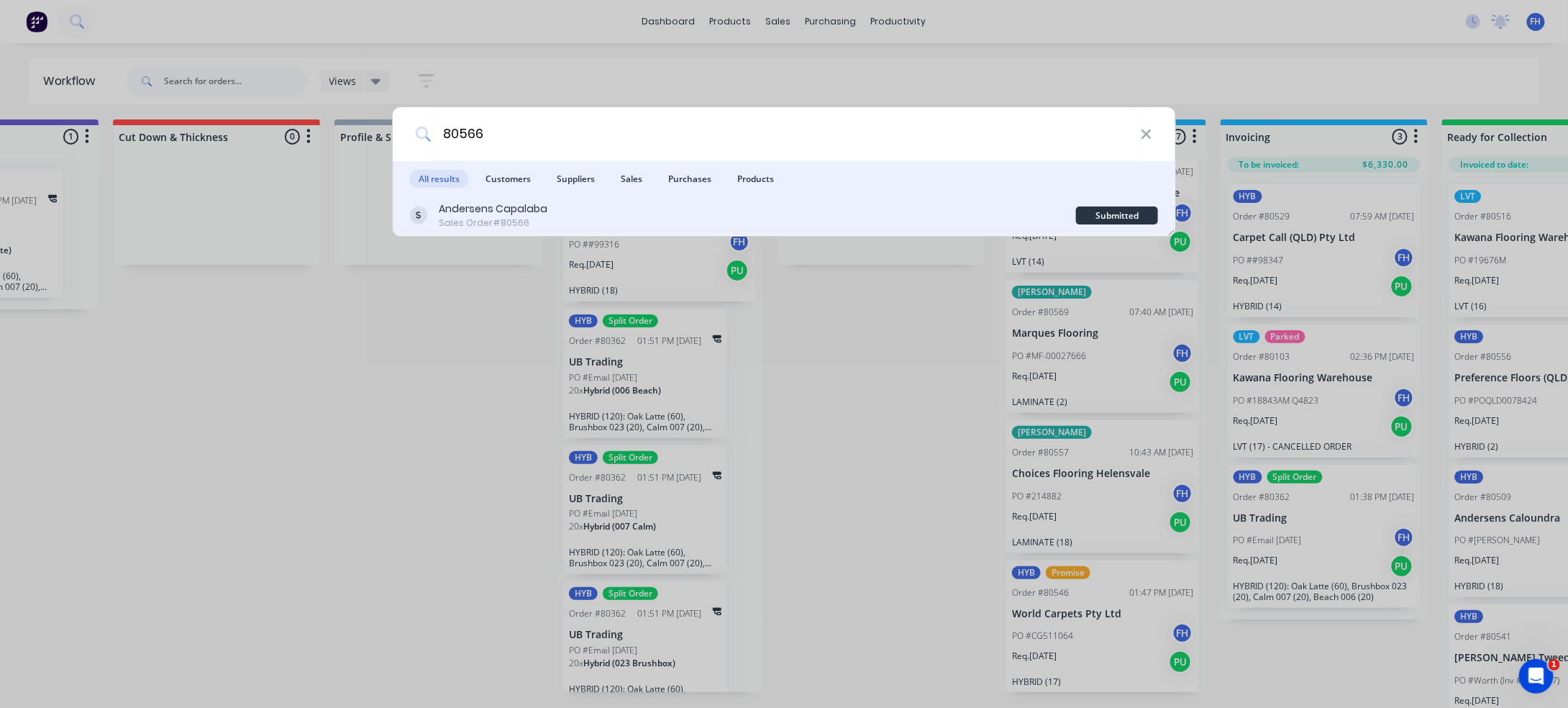
click at [686, 227] on div "Andersens Capalaba Sales Order #80566" at bounding box center [743, 216] width 666 height 28
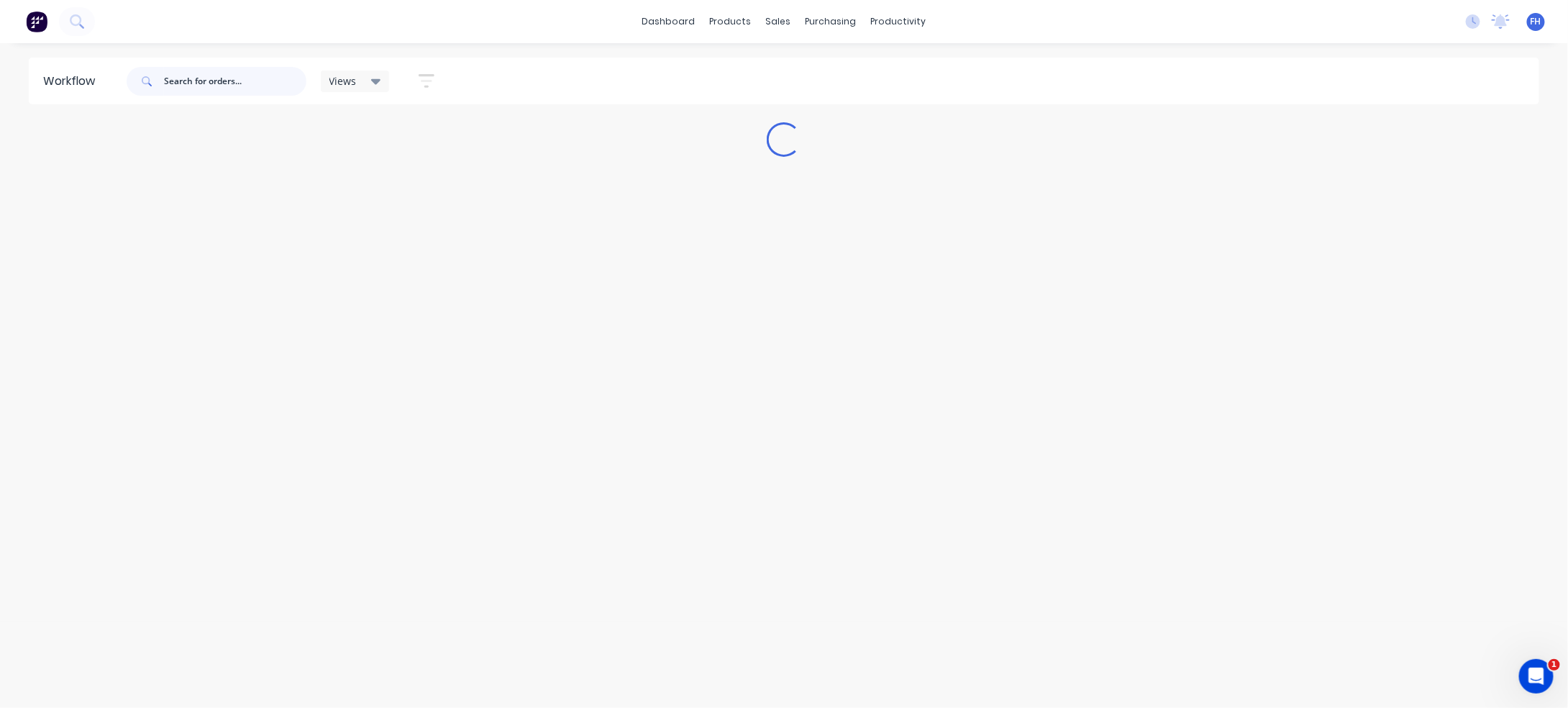
click at [210, 75] on input "text" at bounding box center [235, 82] width 143 height 29
type input "80566"
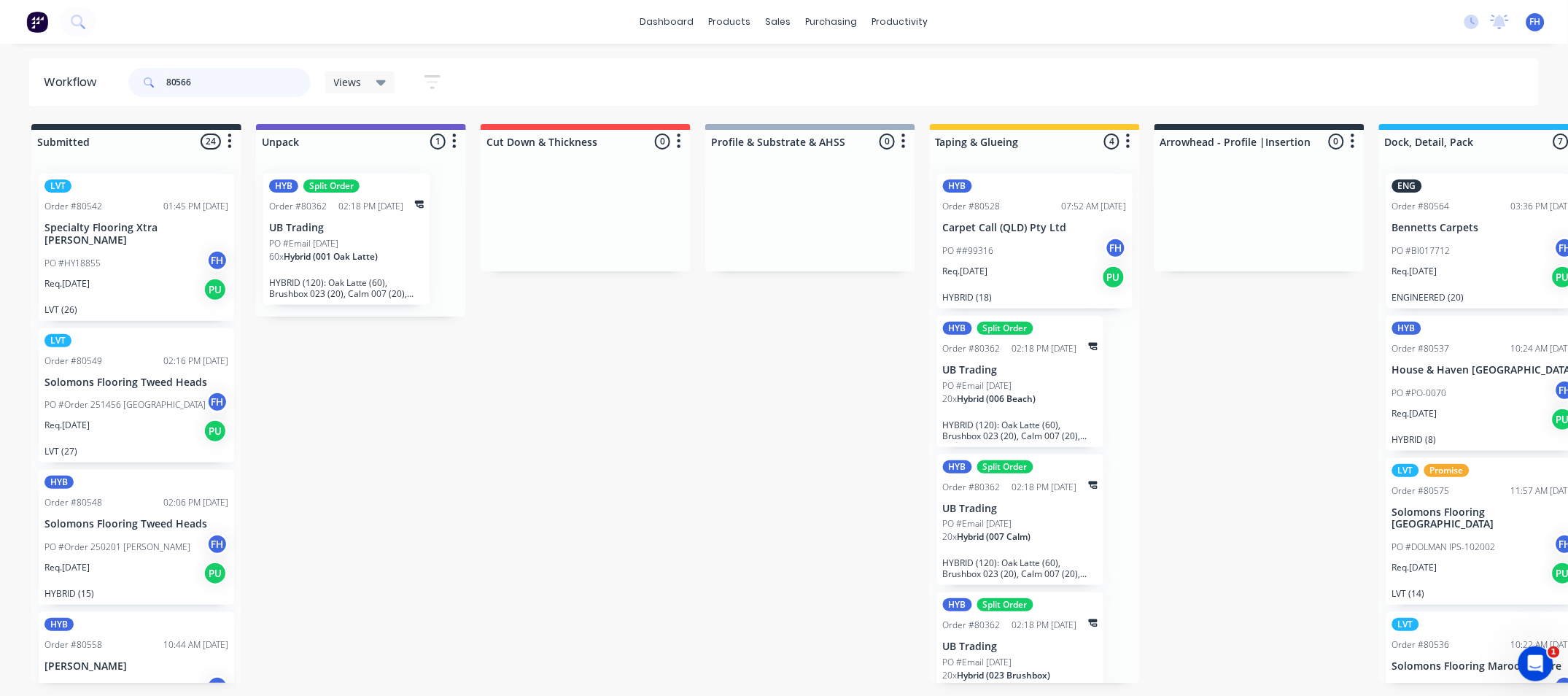
click at [212, 69] on input "80566" at bounding box center [238, 83] width 145 height 30
drag, startPoint x: 260, startPoint y: 81, endPoint x: 88, endPoint y: 89, distance: 172.2
click at [88, 89] on header "Workflow 80566 Views Save new view None (Default) edit Engineered edit Hybrid/L…" at bounding box center [785, 82] width 1510 height 47
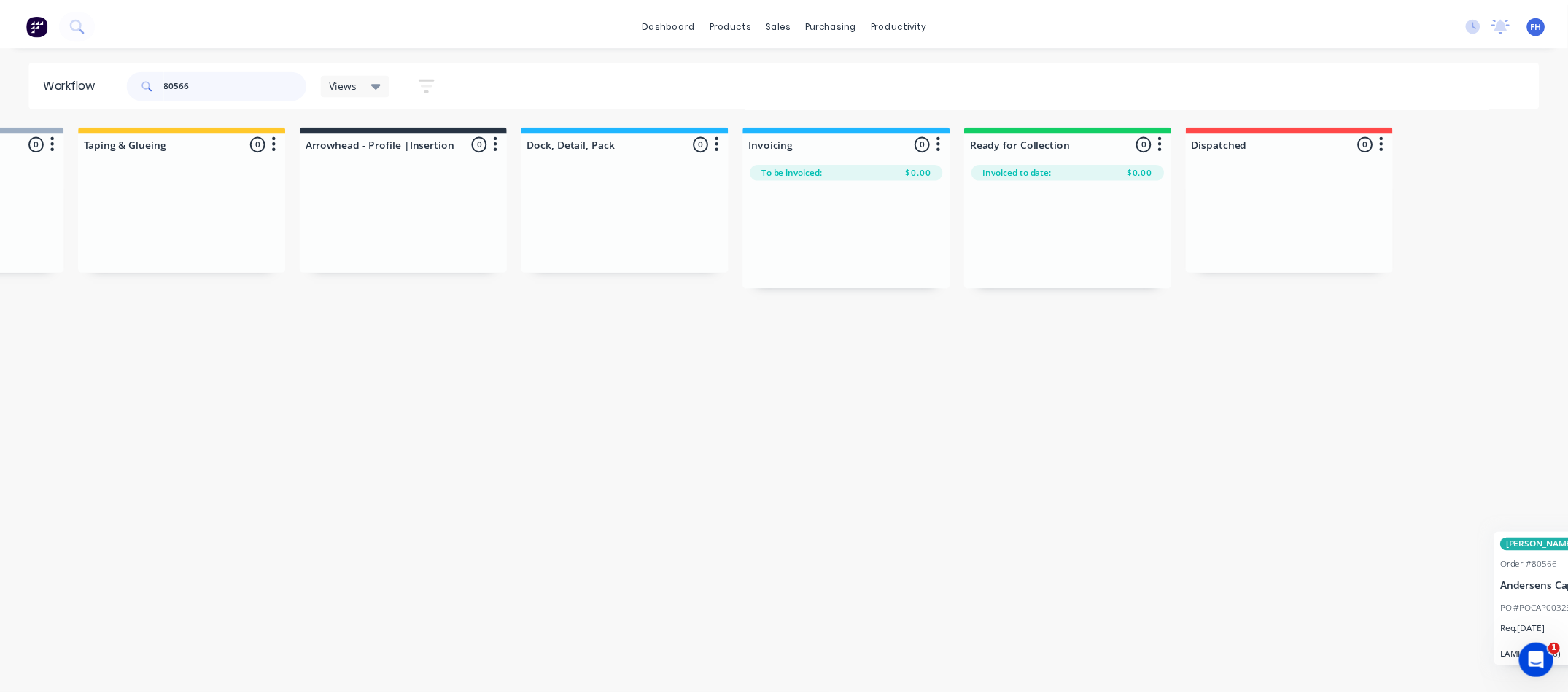
scroll to position [0, 1053]
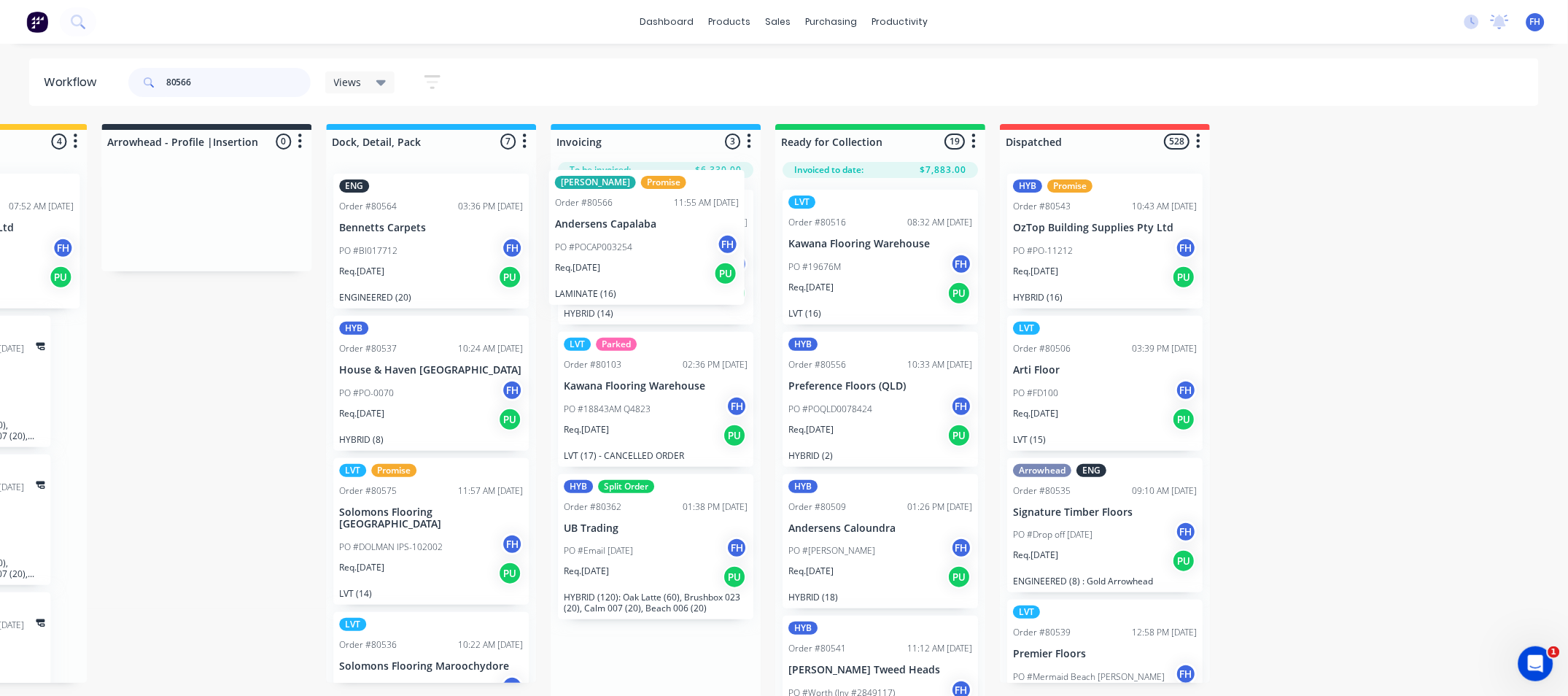
drag, startPoint x: 117, startPoint y: 247, endPoint x: 627, endPoint y: 247, distance: 510.0
click at [627, 247] on div "Submitted 24 Summaries Total order value Invoiced to date To be invoiced LVT Or…" at bounding box center [258, 411] width 2644 height 575
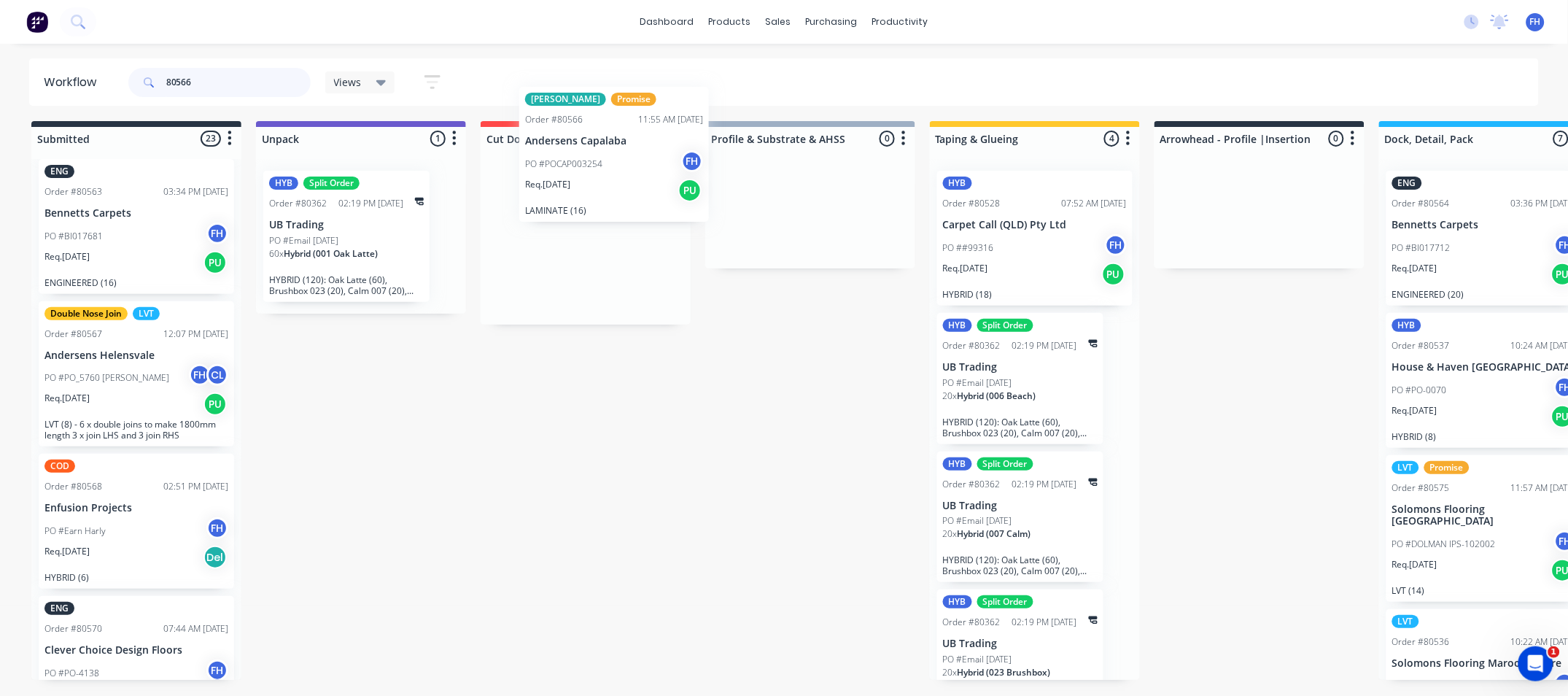
scroll to position [14, 0]
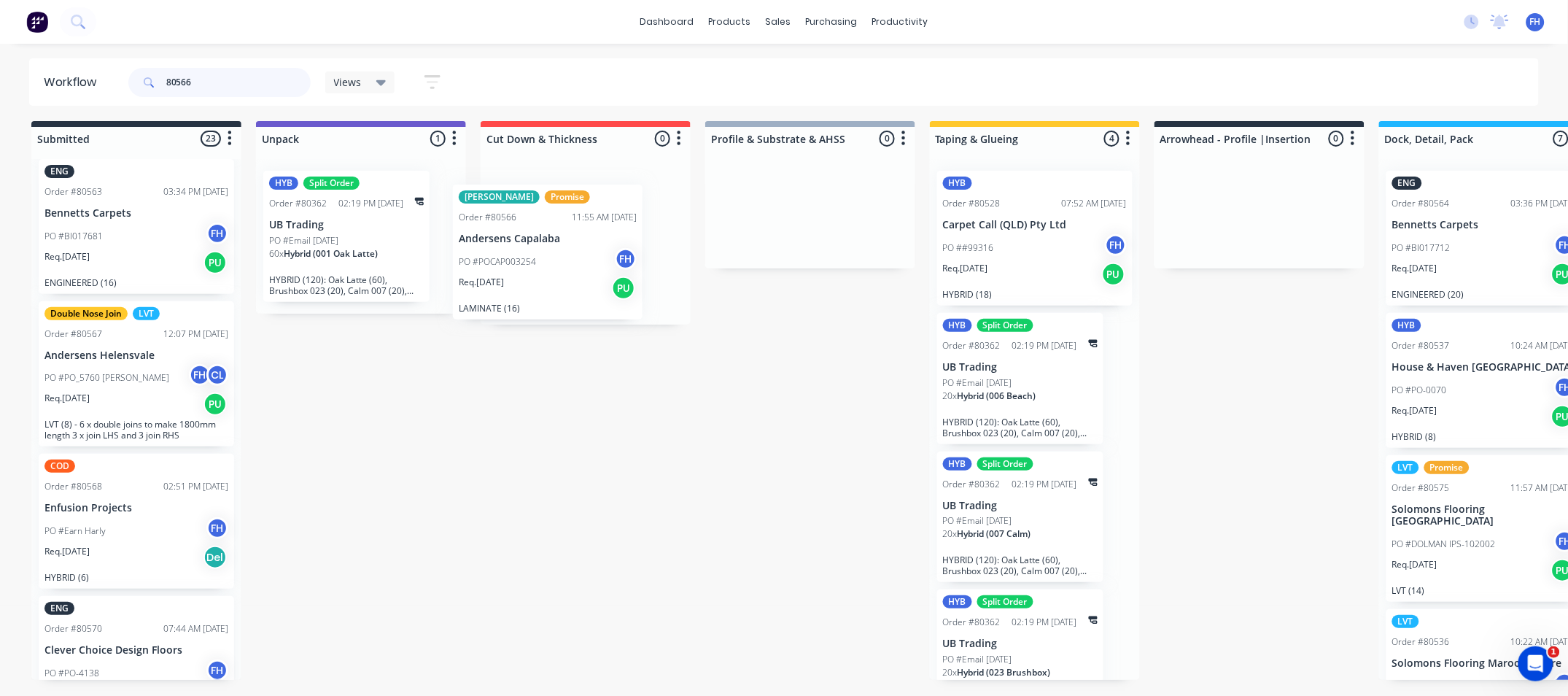
drag, startPoint x: 103, startPoint y: 347, endPoint x: 518, endPoint y: 262, distance: 423.6
click at [518, 262] on div "Submitted 23 Summaries Total order value Invoiced to date To be invoiced LVT Or…" at bounding box center [1311, 408] width 2644 height 575
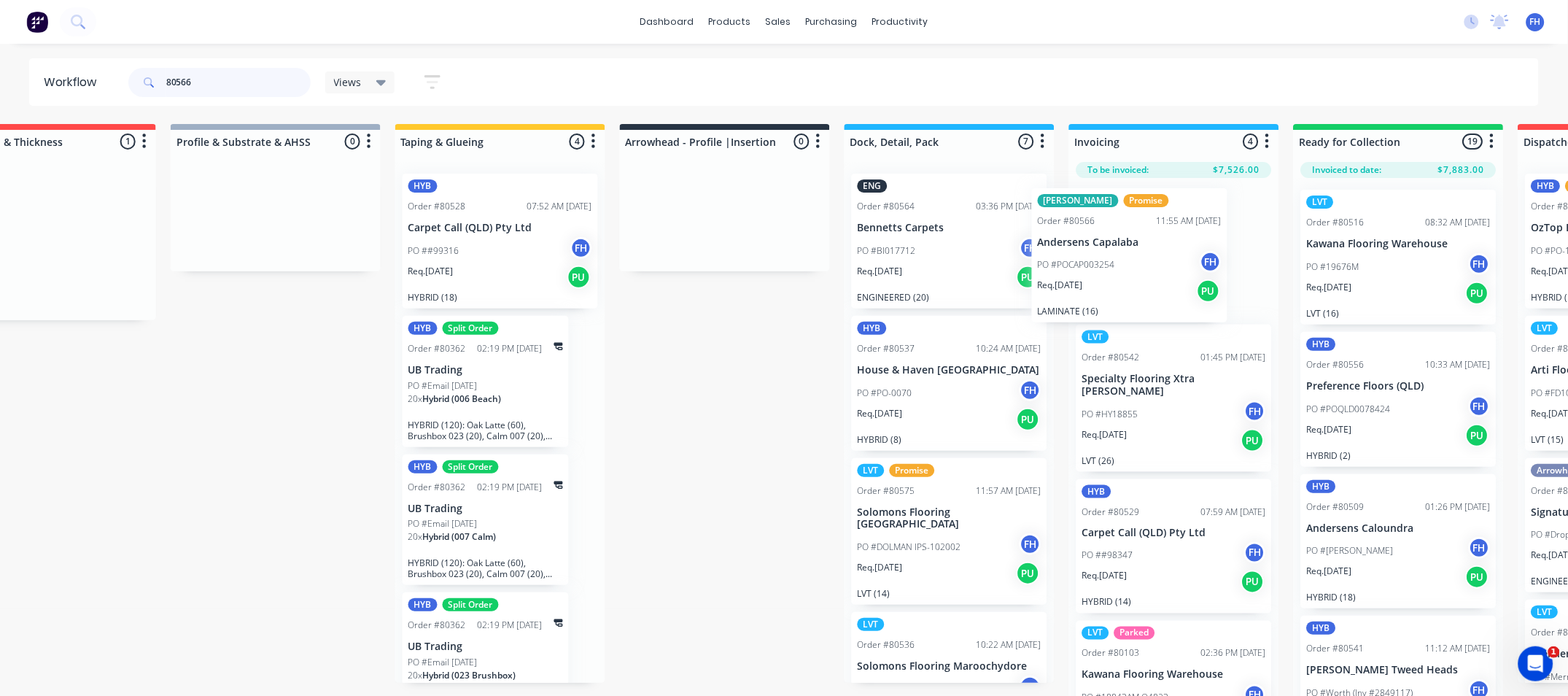
scroll to position [0, 0]
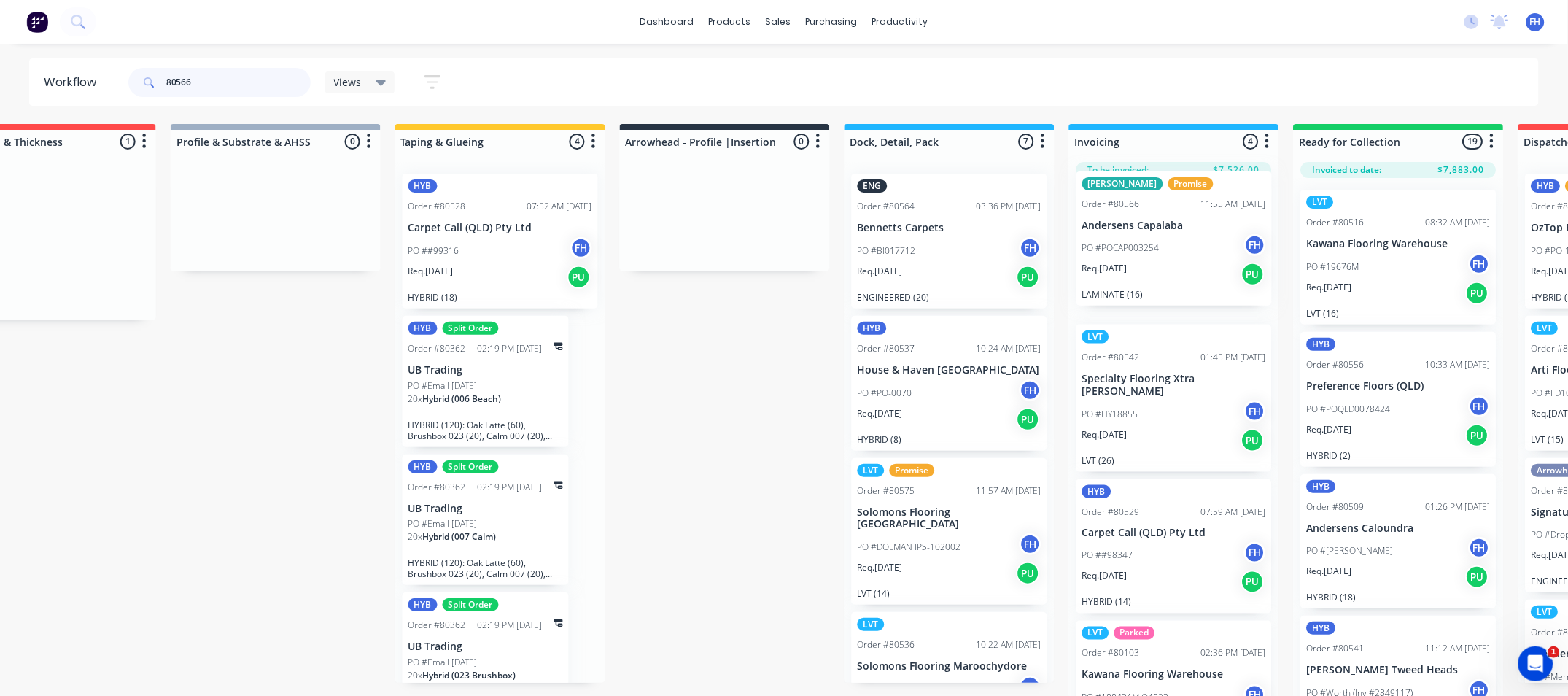
drag, startPoint x: 552, startPoint y: 278, endPoint x: 1173, endPoint y: 283, distance: 621.0
click at [1173, 283] on div "Submitted 22 Summaries Total order value Invoiced to date To be invoiced LVT Or…" at bounding box center [777, 411] width 2644 height 575
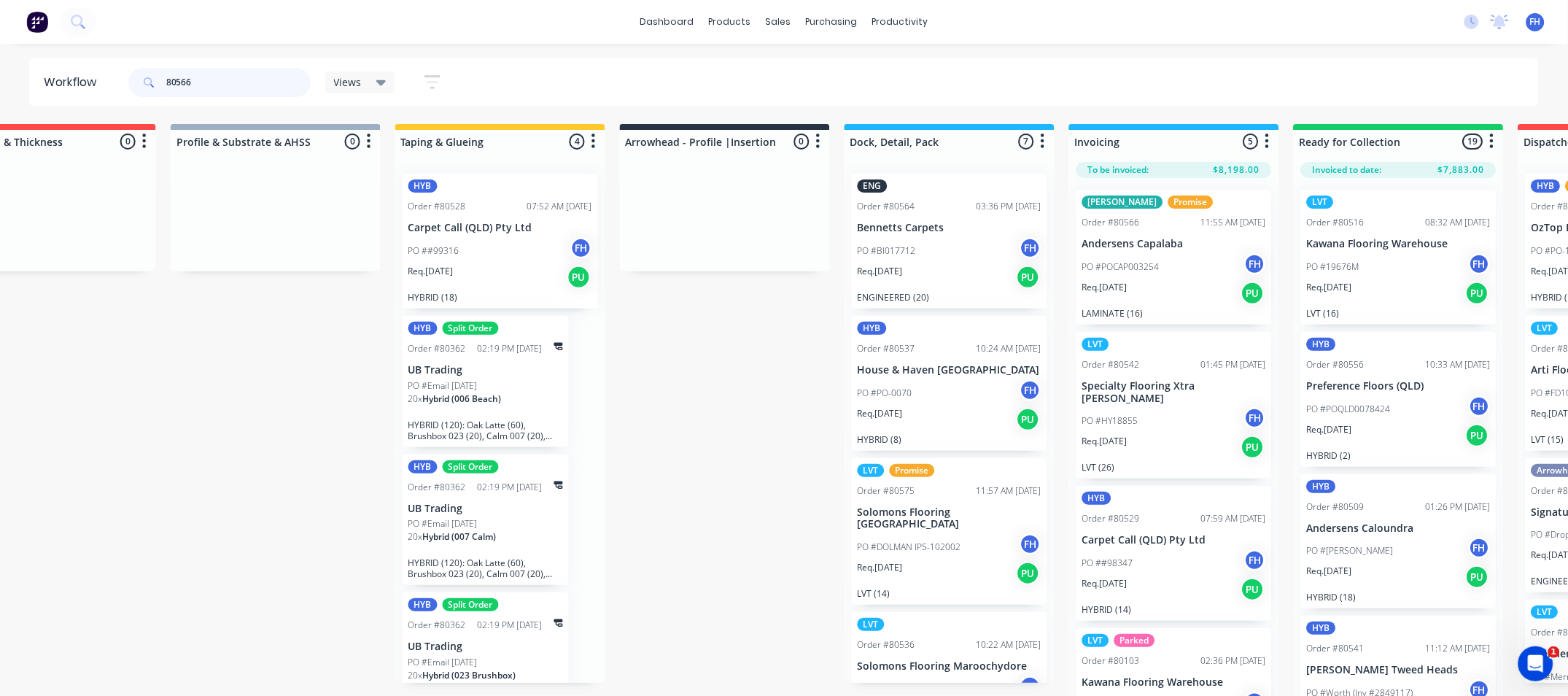
type input "80566"
